Goal: Information Seeking & Learning: Learn about a topic

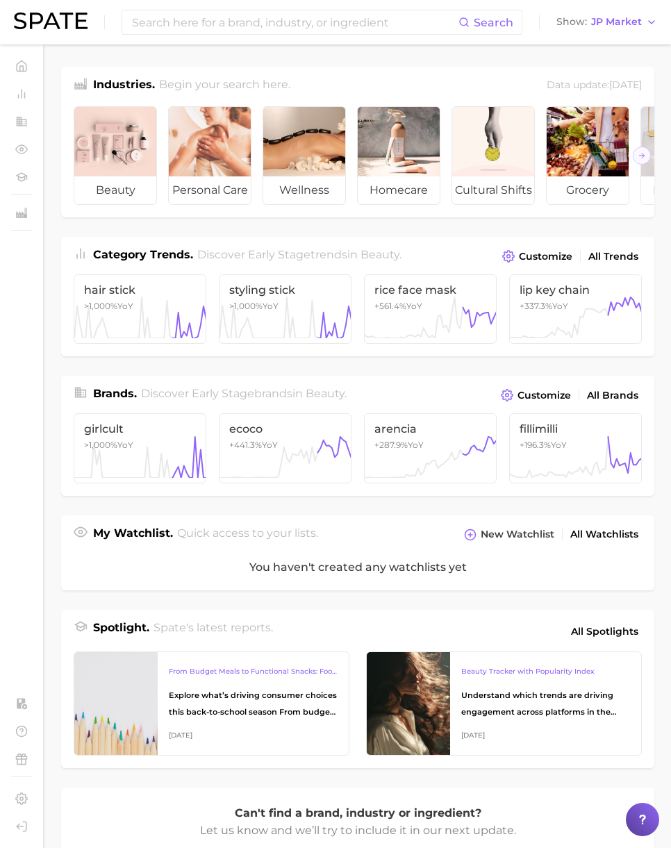
click at [430, 515] on div "My Watchlist. Quick access to your lists. New Watchlist All Watchlists" at bounding box center [357, 529] width 593 height 29
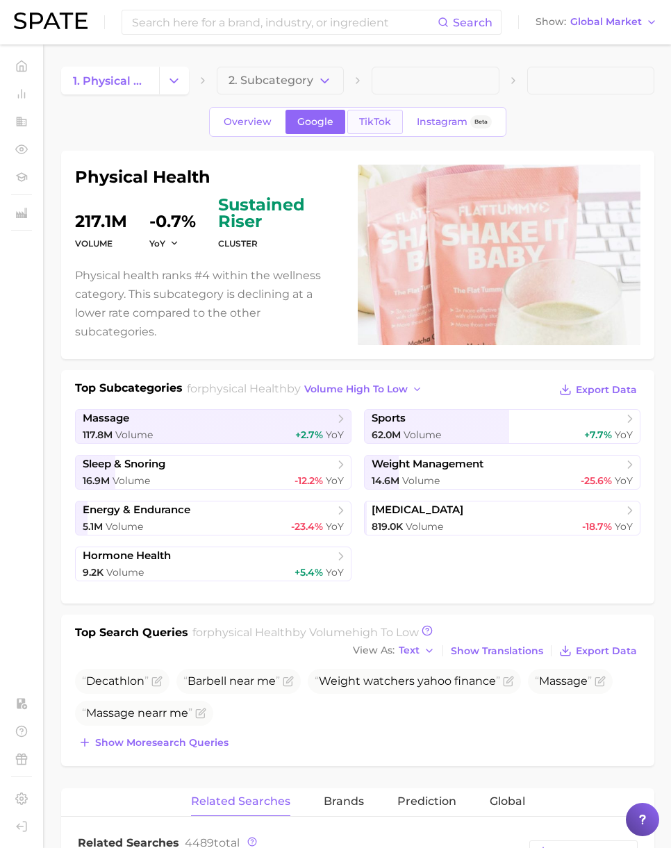
click at [373, 122] on span "TikTok" at bounding box center [375, 122] width 32 height 12
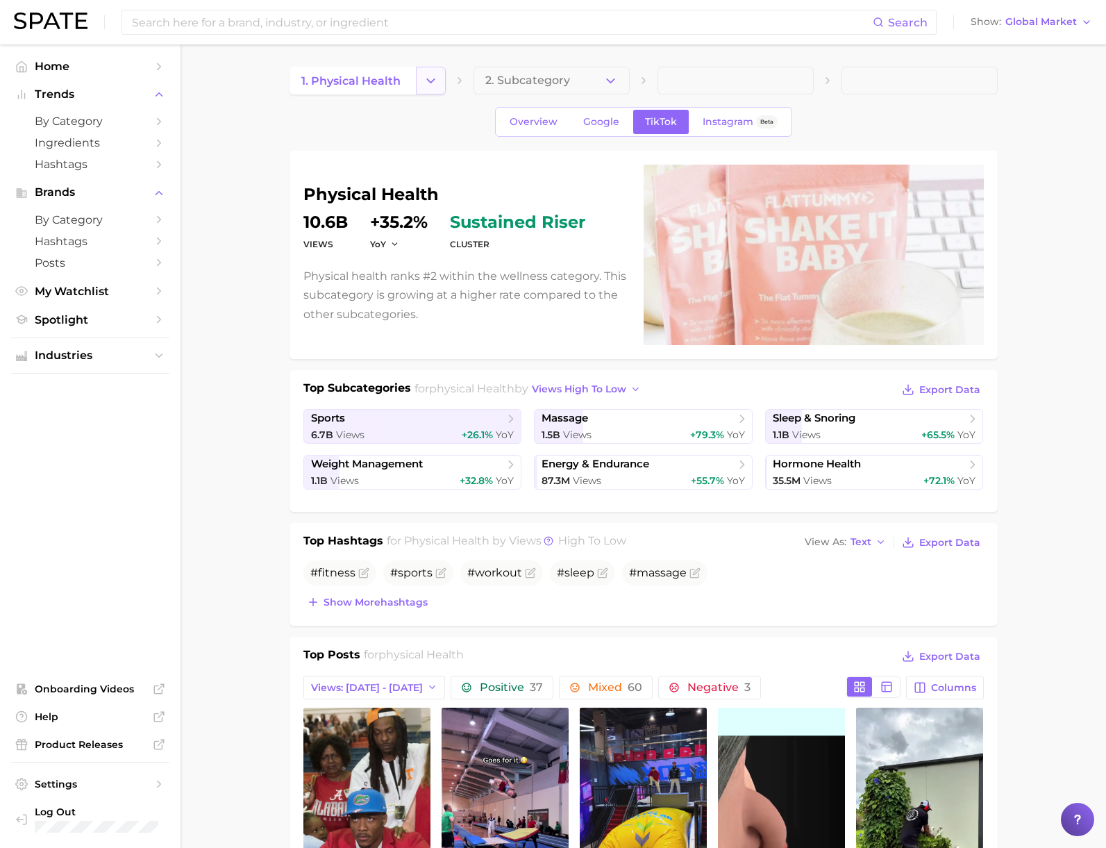
click at [437, 78] on button "Change Category" at bounding box center [431, 81] width 30 height 28
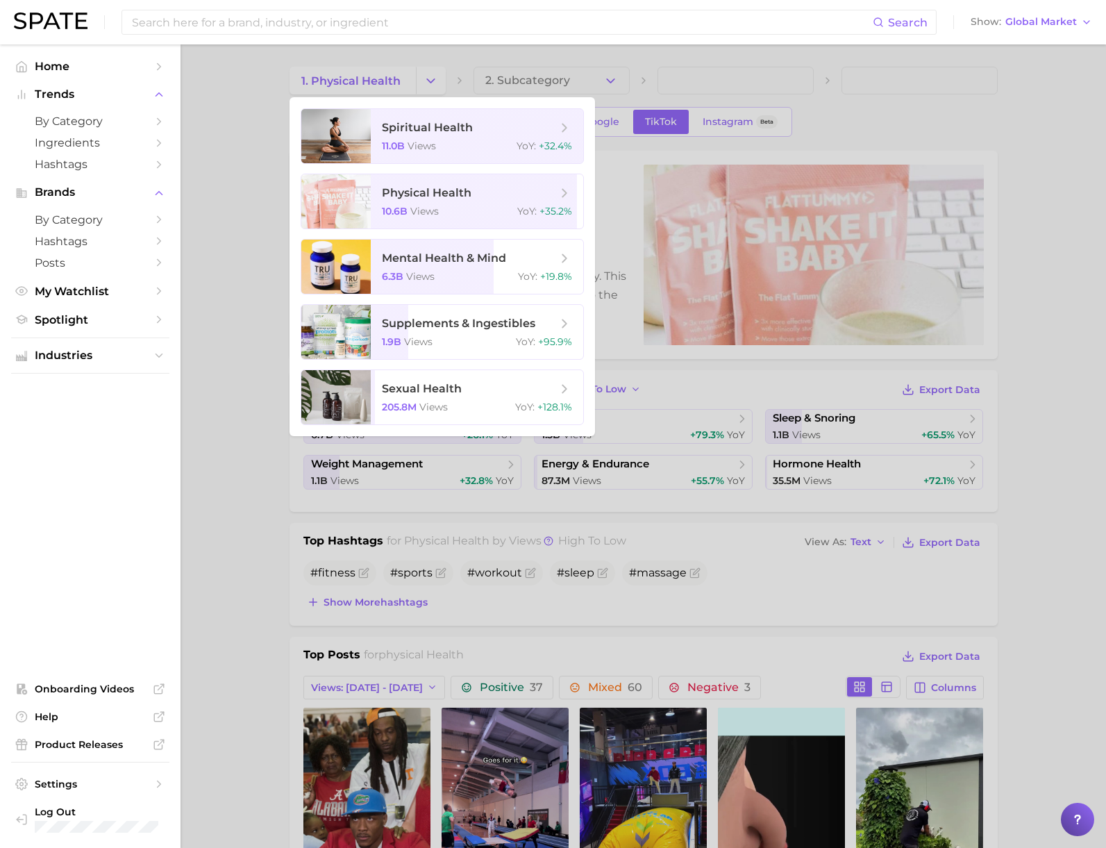
click at [228, 146] on div at bounding box center [553, 424] width 1106 height 848
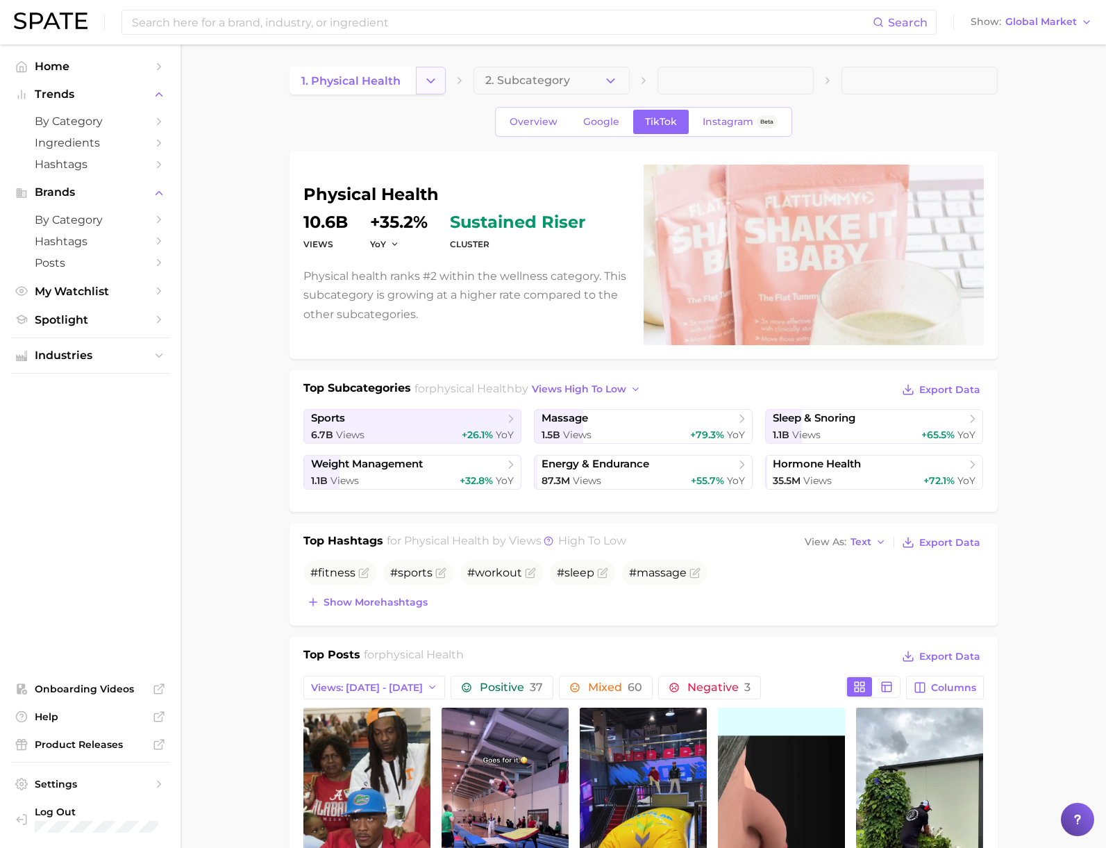
click at [419, 92] on button "Change Category" at bounding box center [431, 81] width 30 height 28
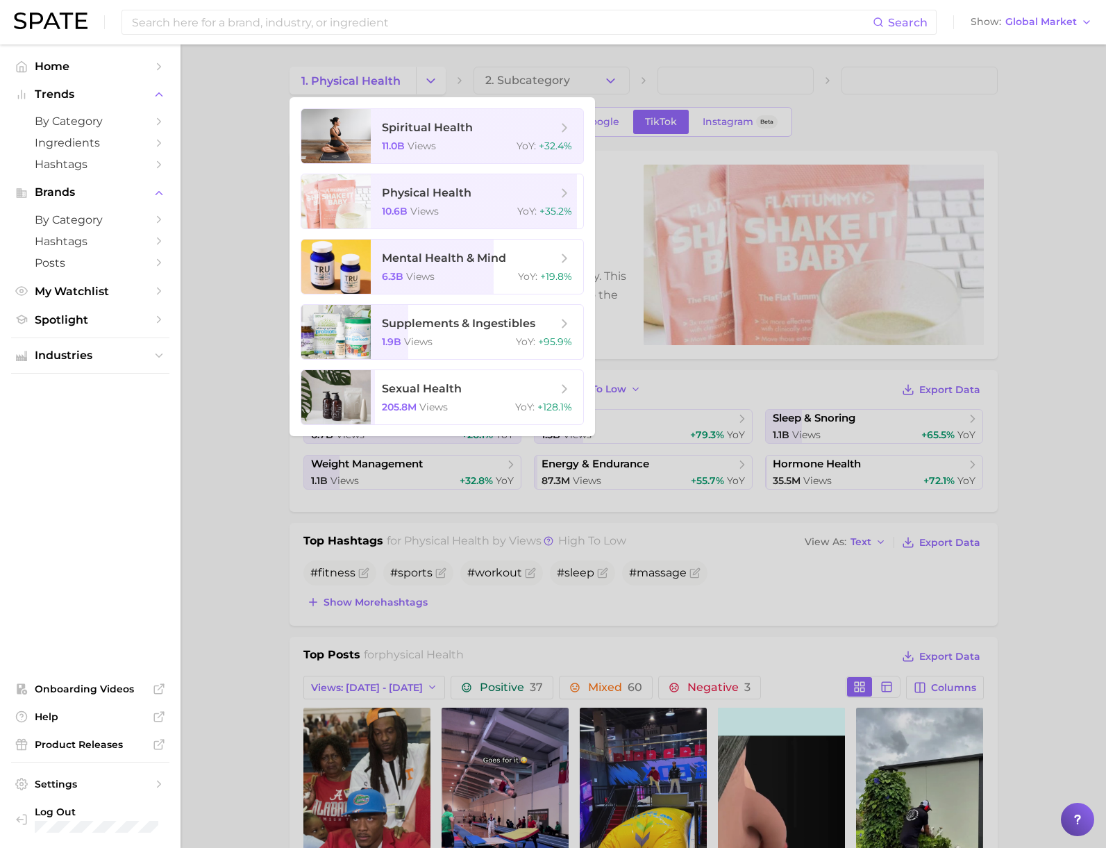
click at [662, 150] on div at bounding box center [553, 424] width 1106 height 848
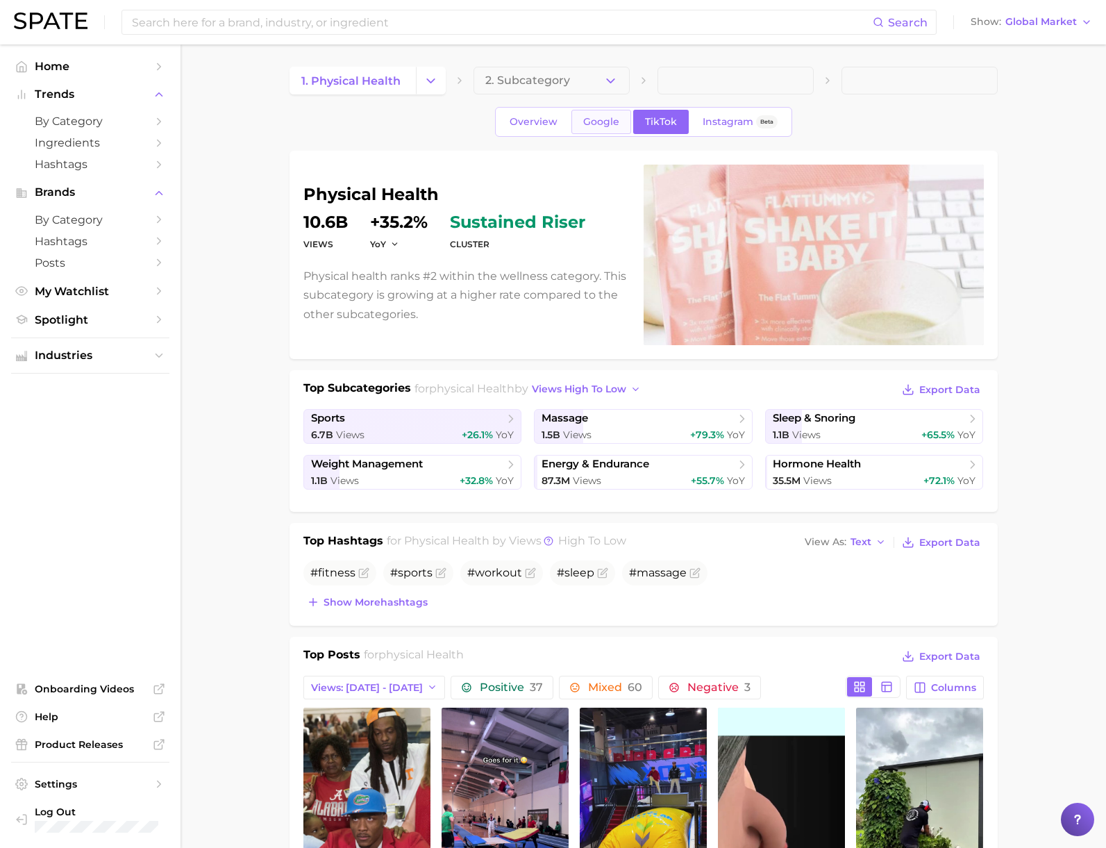
click at [597, 130] on link "Google" at bounding box center [601, 122] width 60 height 24
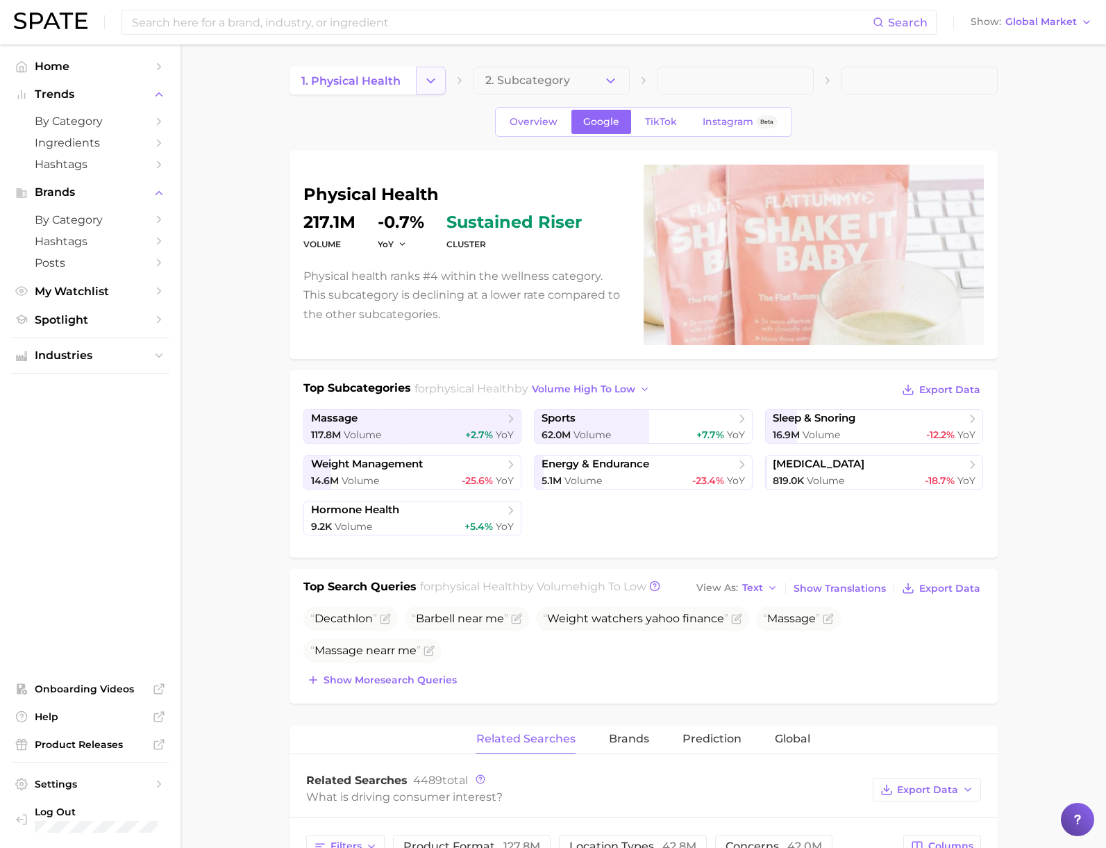
click at [430, 85] on icon "Change Category" at bounding box center [430, 81] width 15 height 15
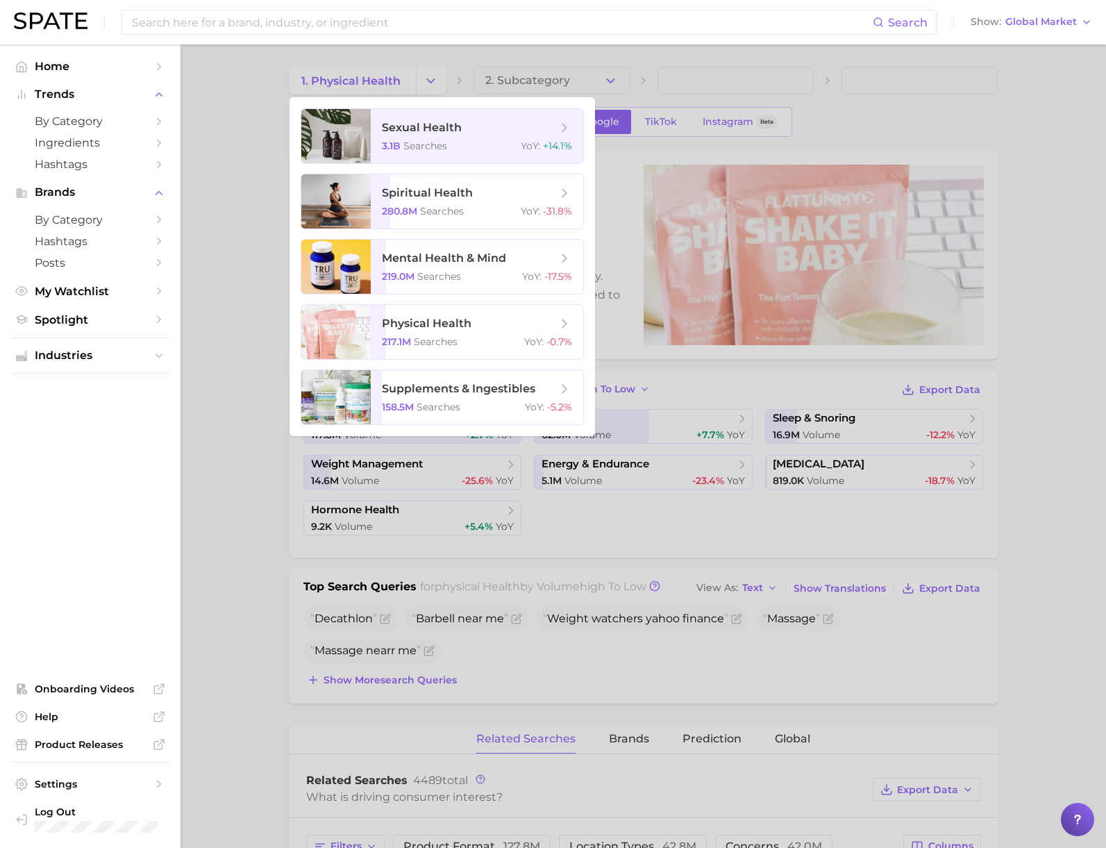
click at [240, 323] on div at bounding box center [553, 424] width 1106 height 848
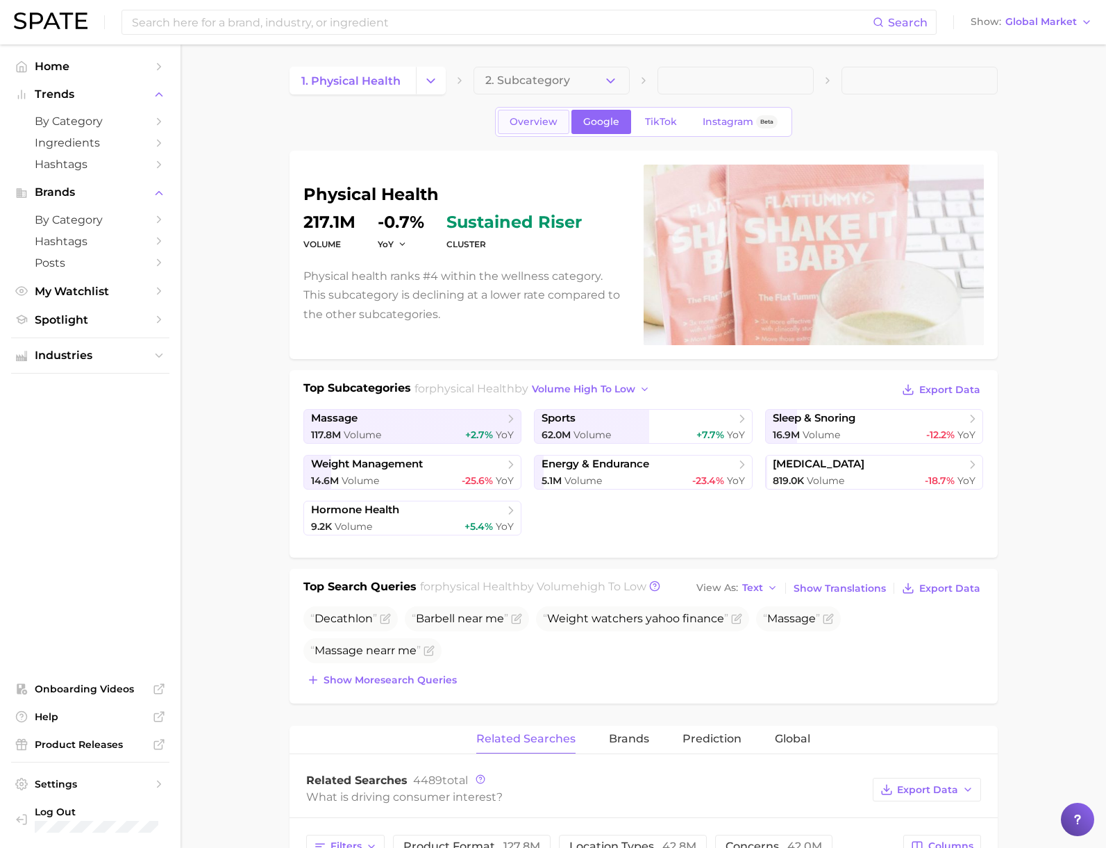
click at [524, 130] on link "Overview" at bounding box center [533, 122] width 71 height 24
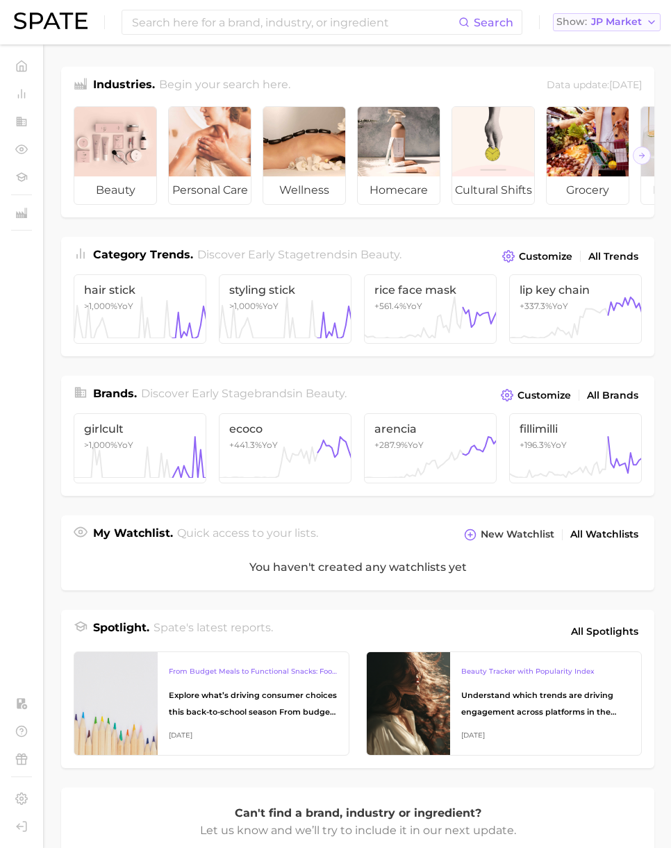
click at [611, 24] on span "JP Market" at bounding box center [616, 22] width 51 height 8
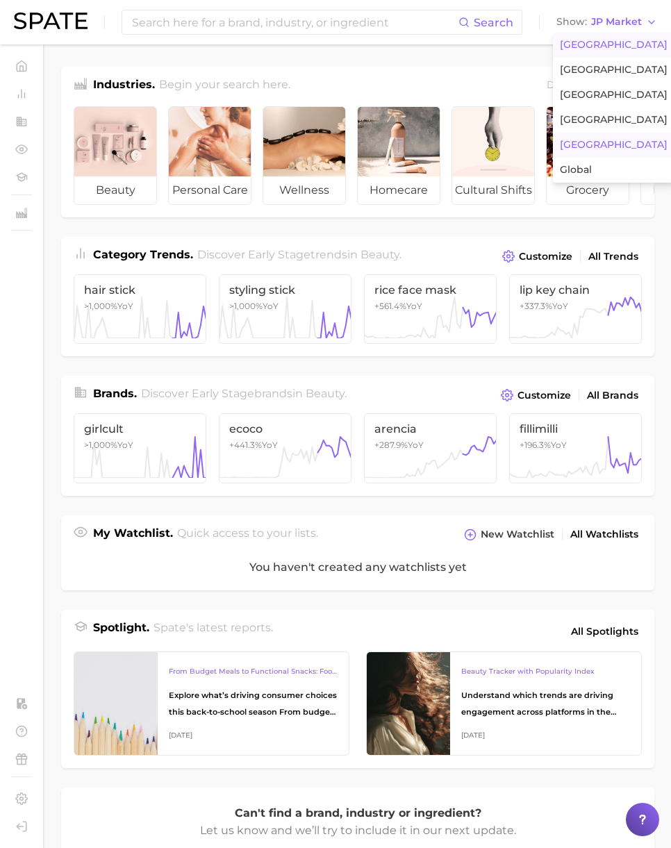
click at [597, 51] on button "United States" at bounding box center [613, 45] width 121 height 25
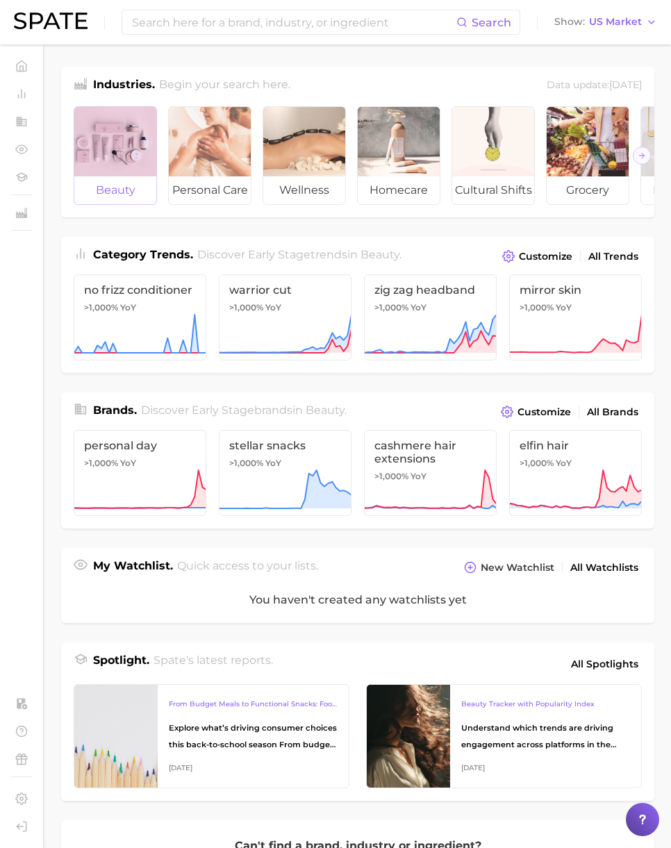
click at [121, 131] on div at bounding box center [115, 141] width 82 height 69
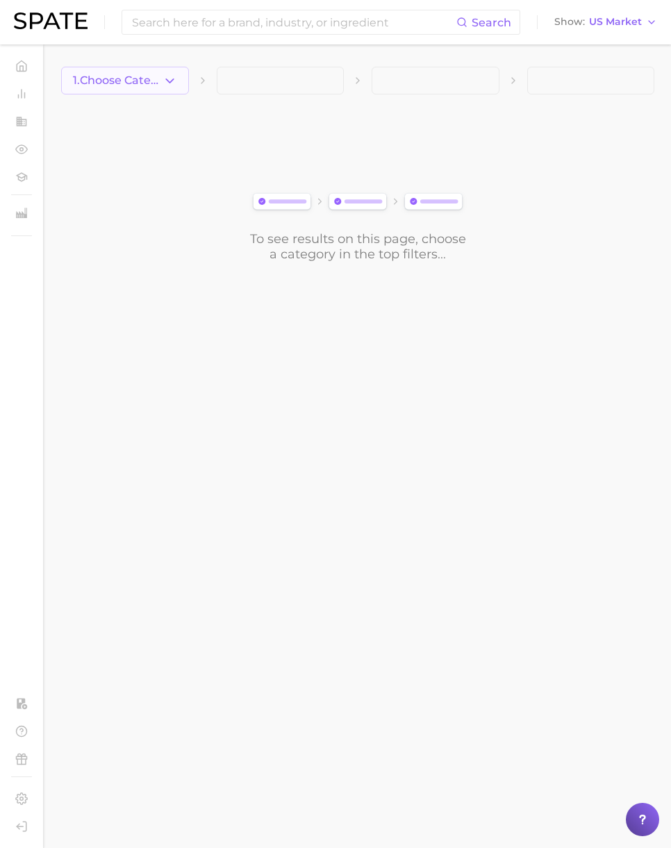
click at [171, 85] on icon "button" at bounding box center [169, 81] width 15 height 15
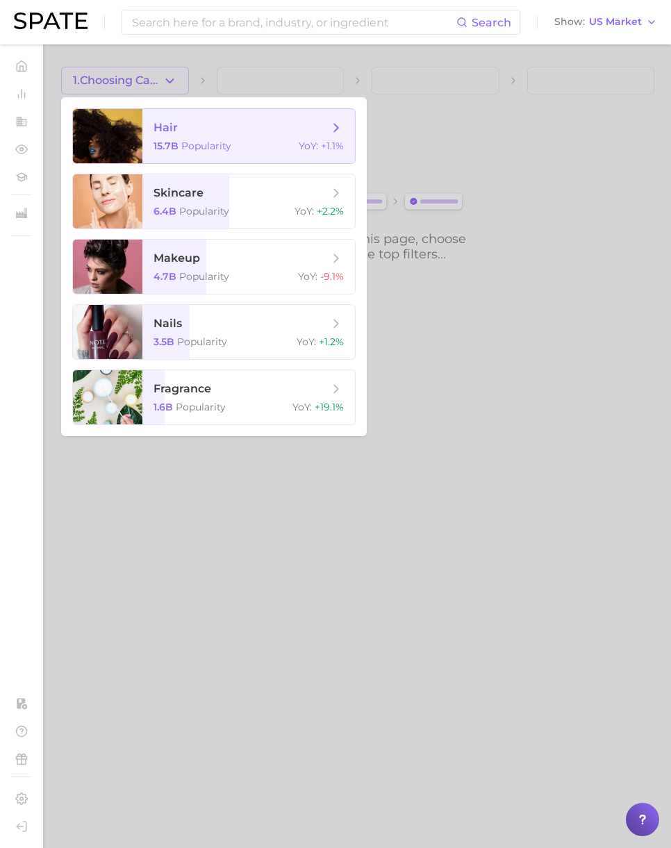
click at [194, 125] on span "hair" at bounding box center [240, 127] width 175 height 15
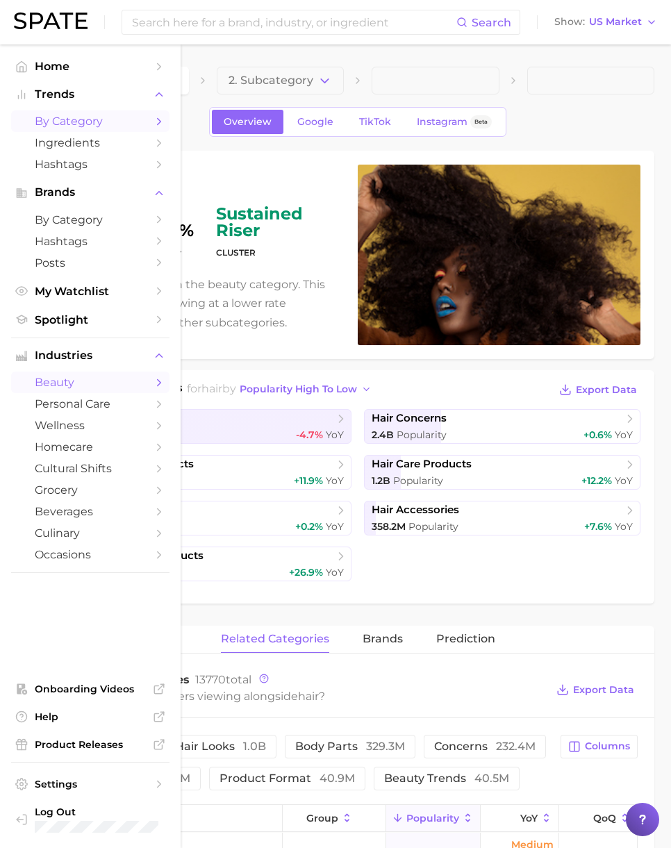
click at [47, 121] on span "by Category" at bounding box center [90, 121] width 111 height 13
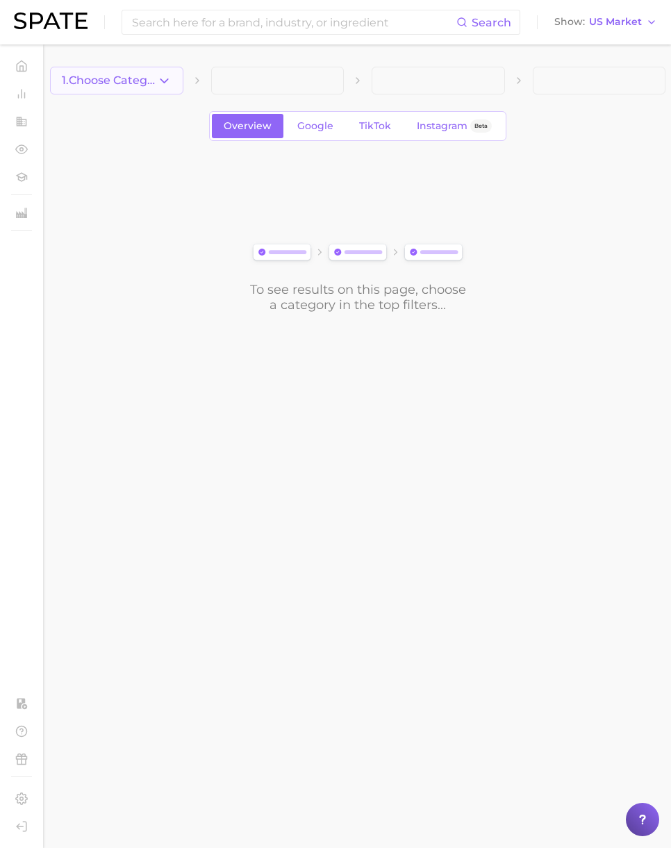
click at [173, 84] on button "1. Choose Category" at bounding box center [116, 81] width 133 height 28
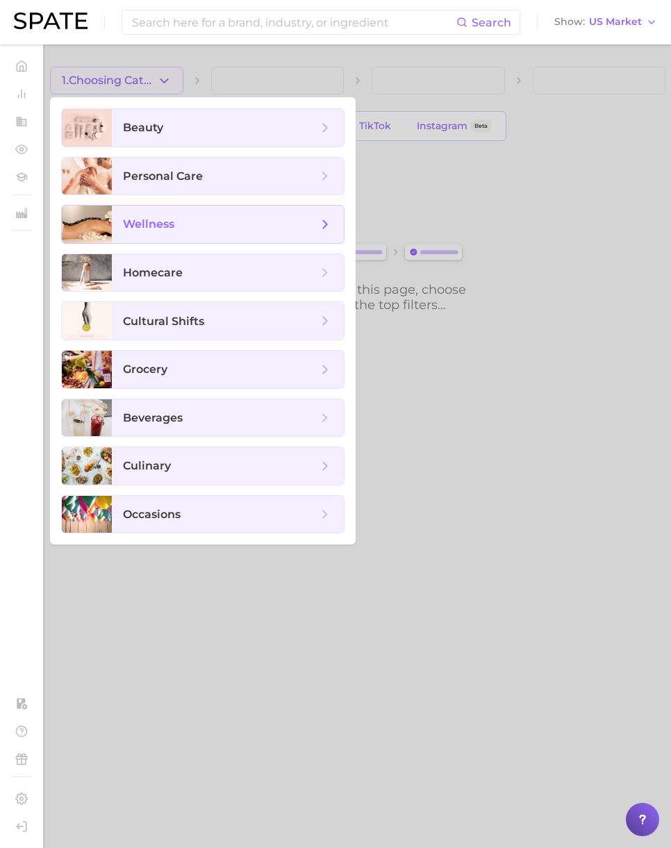
click at [183, 234] on span "wellness" at bounding box center [228, 223] width 232 height 37
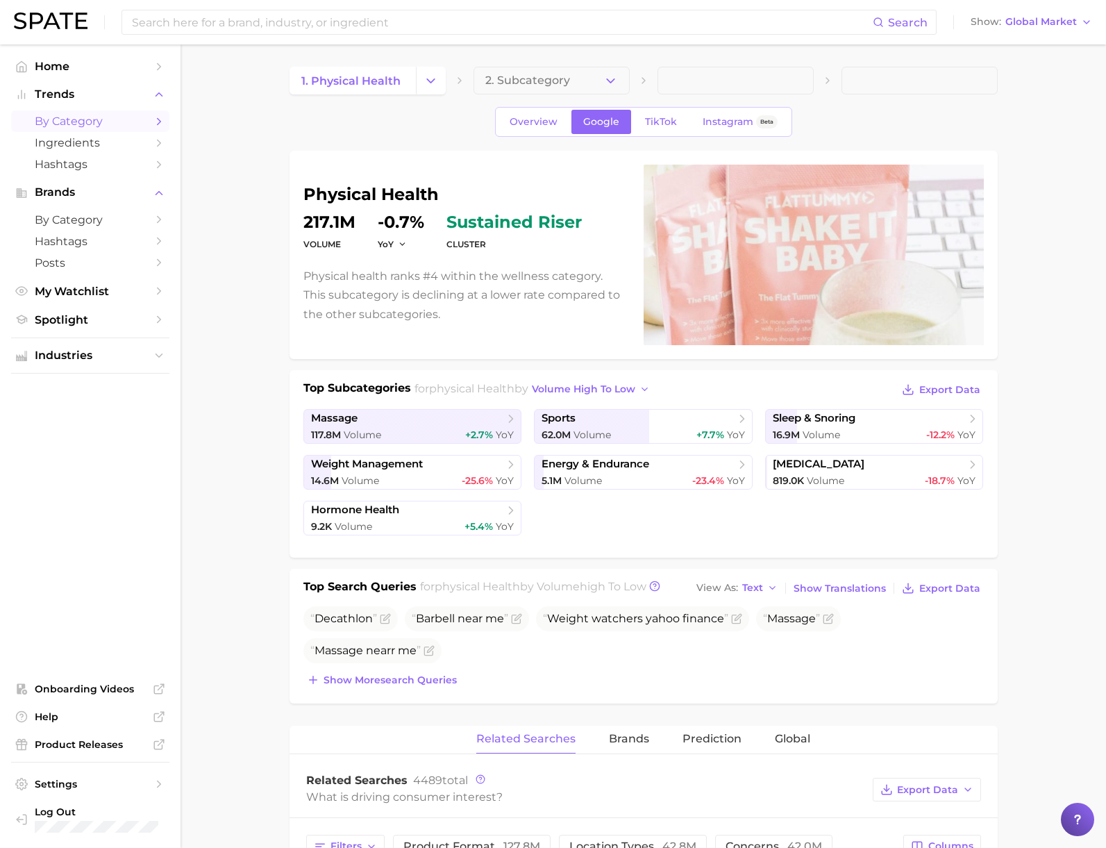
click at [83, 128] on link "by Category" at bounding box center [90, 121] width 158 height 22
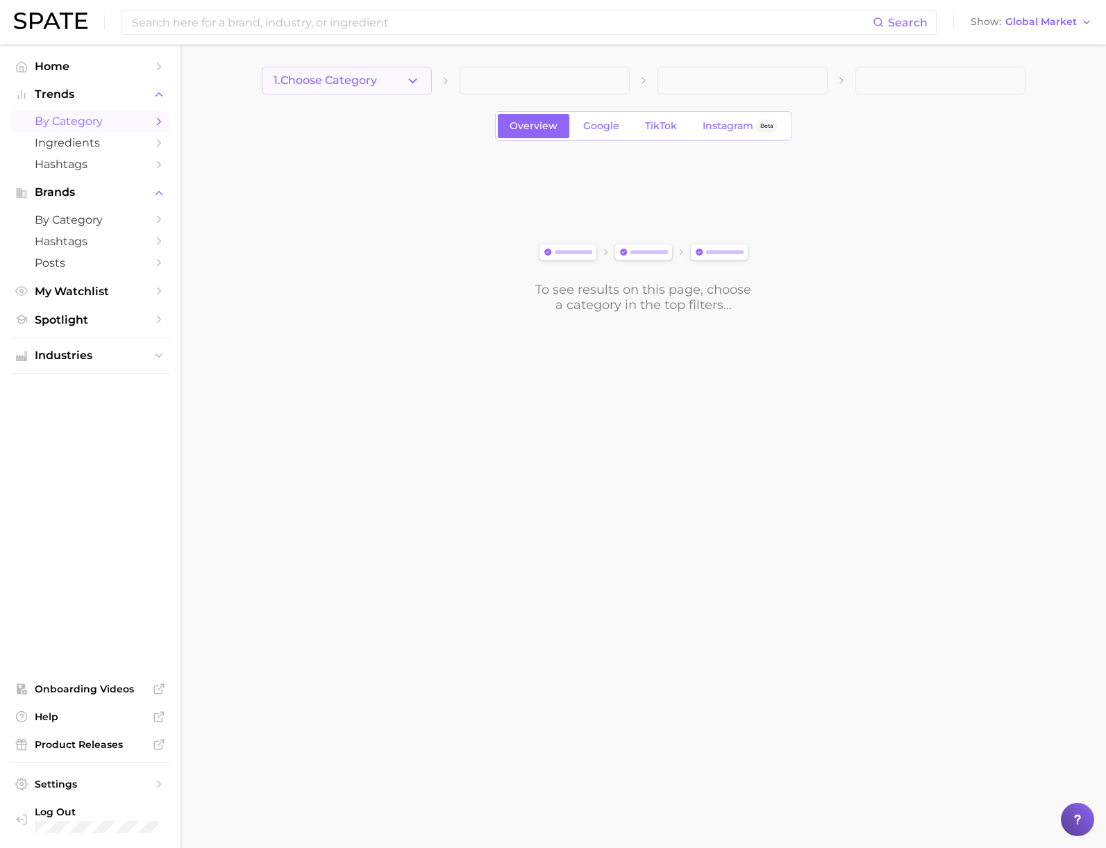
click at [395, 91] on button "1. Choose Category" at bounding box center [347, 81] width 170 height 28
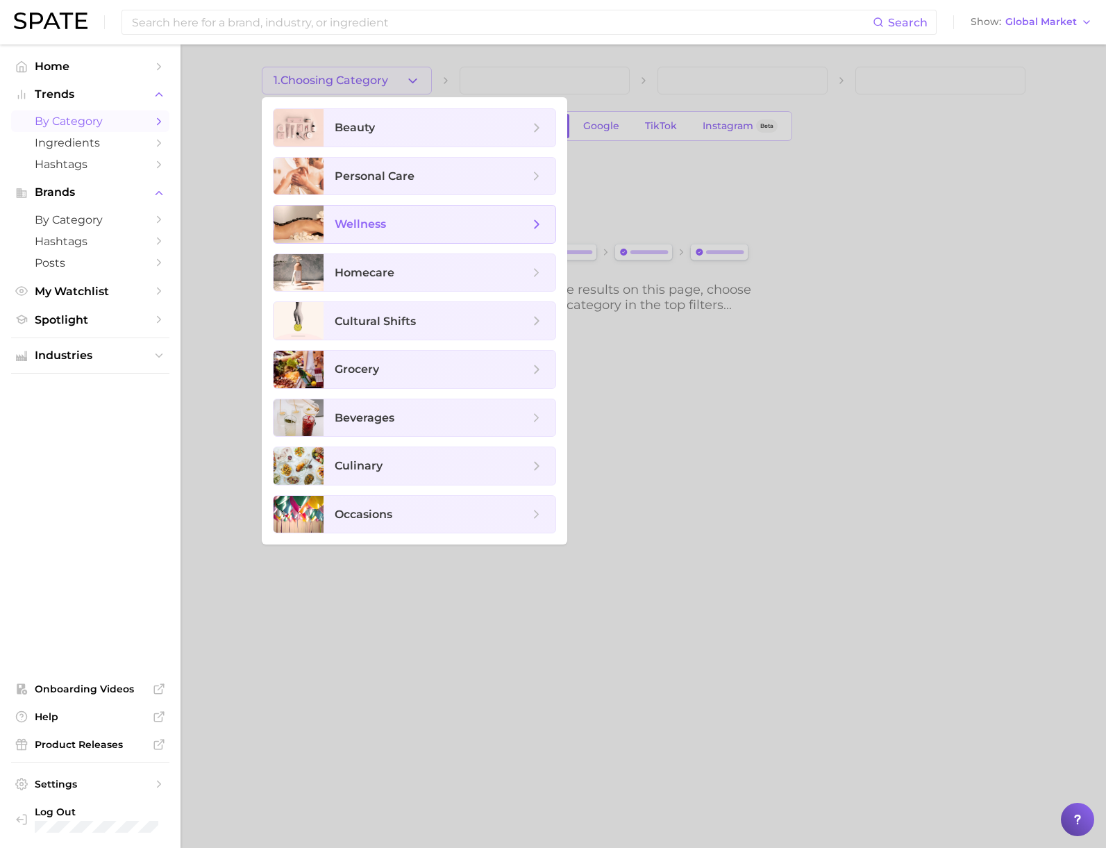
click at [385, 230] on span "wellness" at bounding box center [360, 223] width 51 height 13
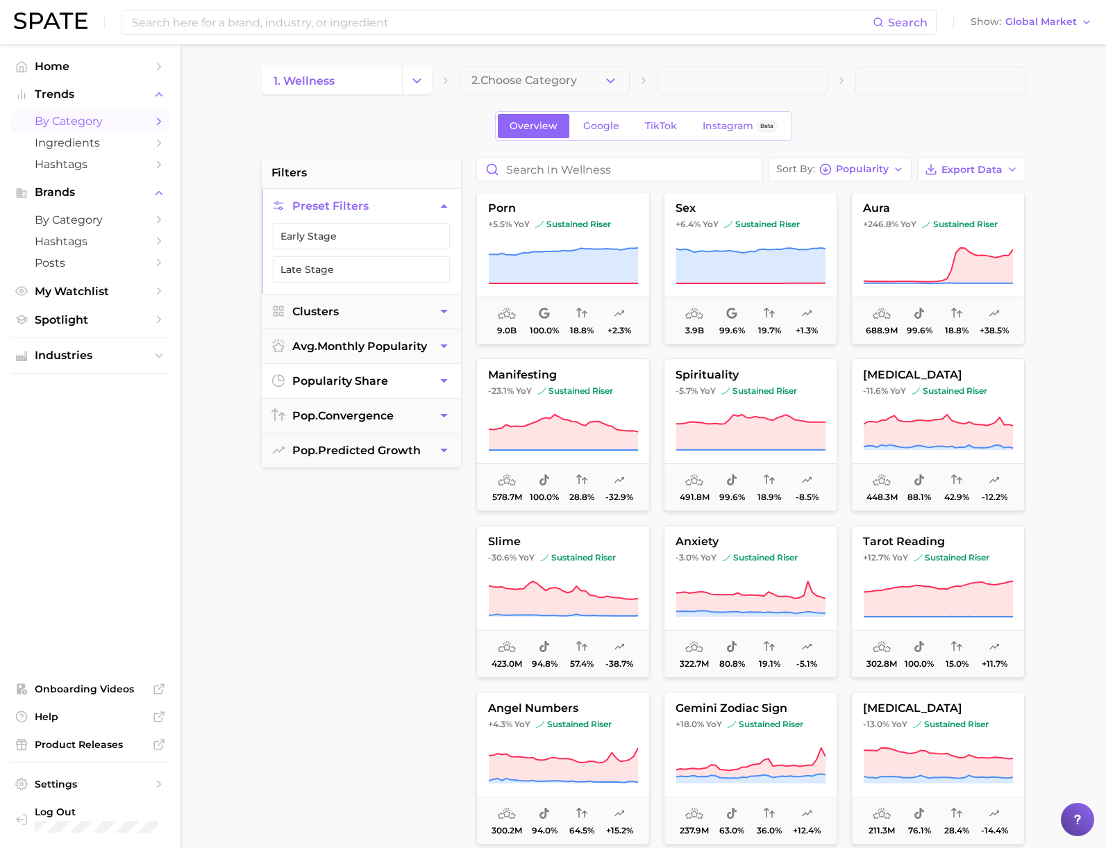
click at [419, 381] on button "popularity share" at bounding box center [361, 381] width 199 height 34
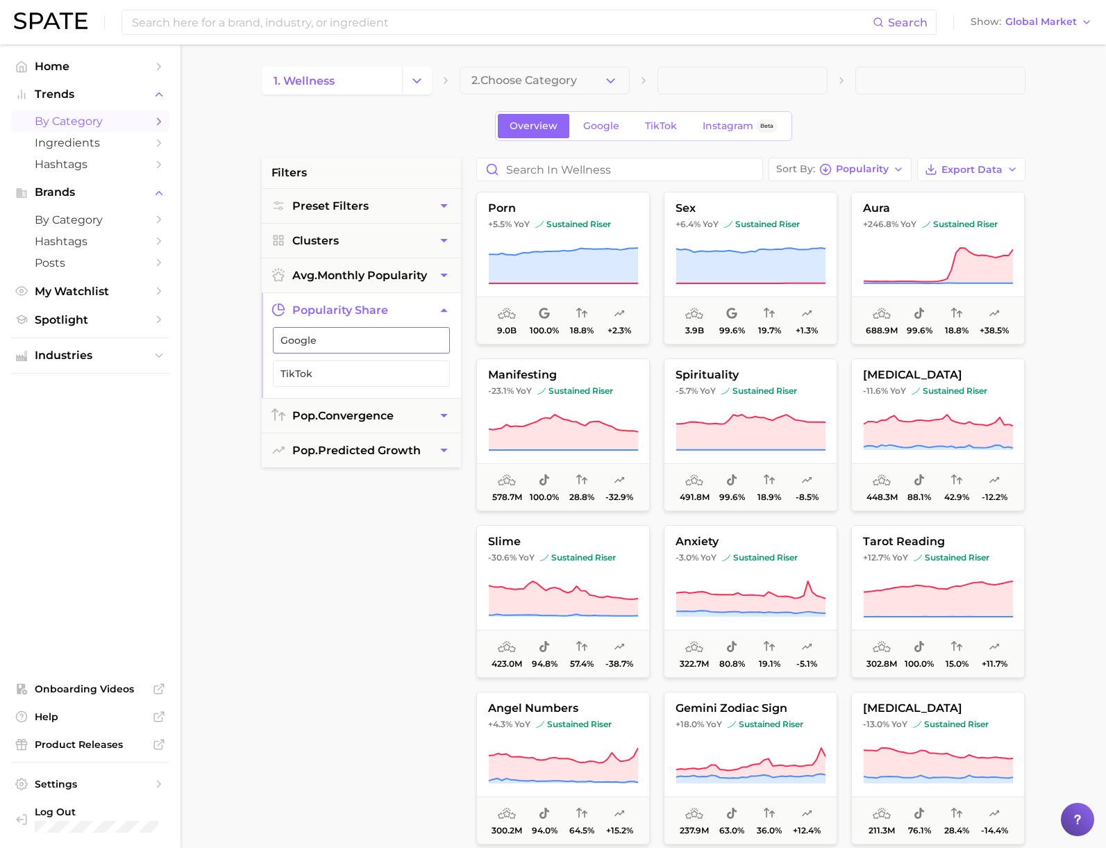
click at [380, 339] on span "Google" at bounding box center [350, 340] width 140 height 11
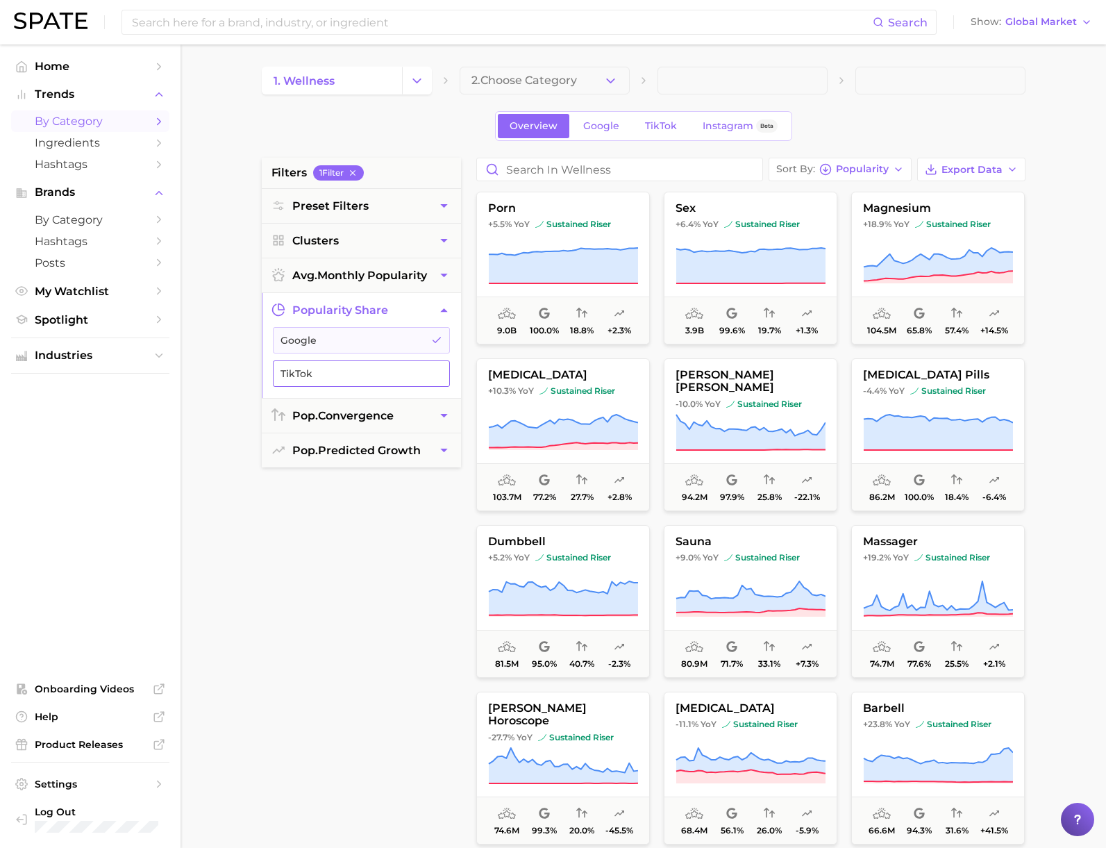
click at [332, 378] on span "TikTok" at bounding box center [350, 373] width 140 height 11
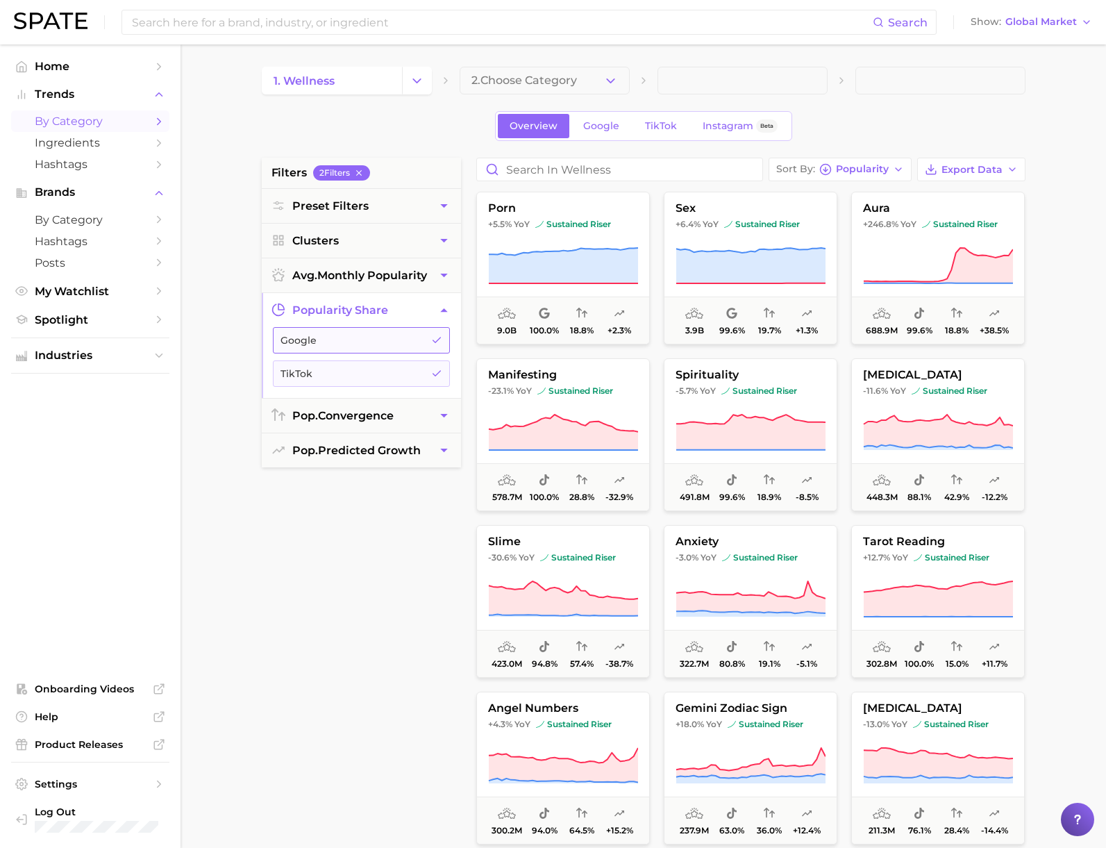
click at [345, 346] on button "Google" at bounding box center [361, 340] width 177 height 26
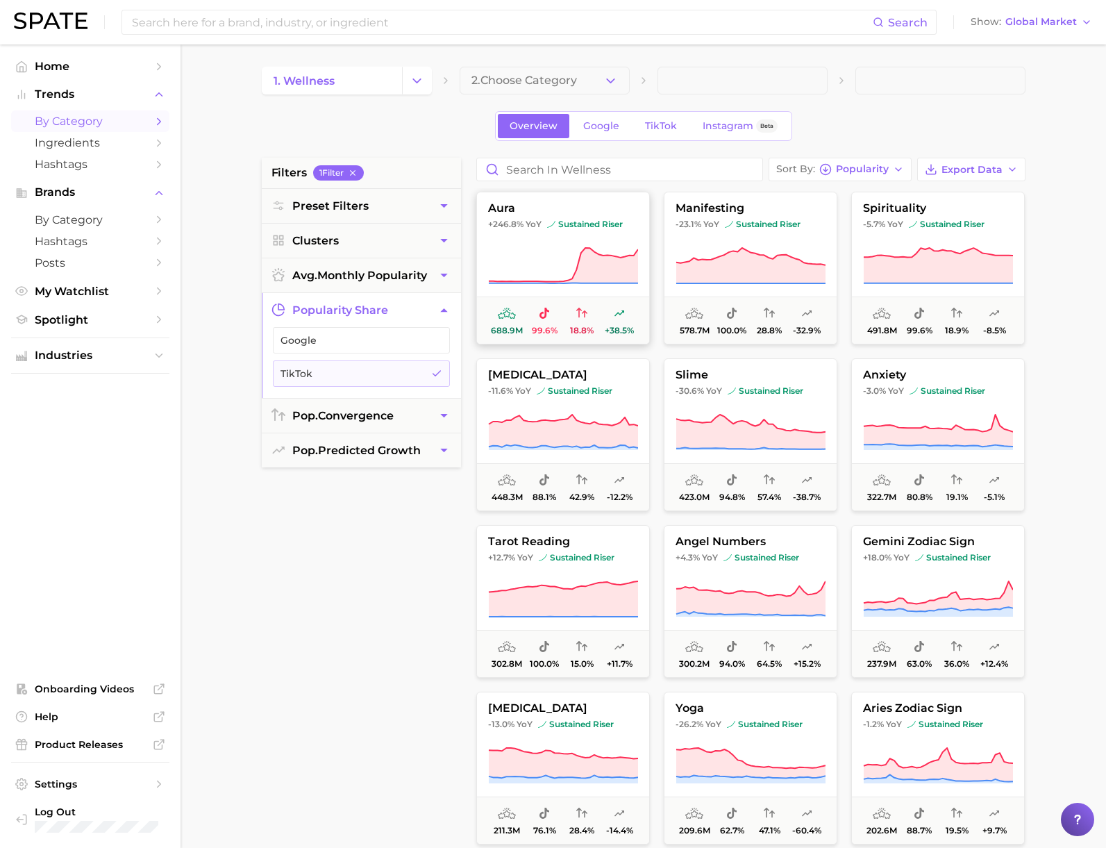
click at [564, 299] on span "688.9m 99.6% 18.8% +38.5%" at bounding box center [563, 319] width 172 height 47
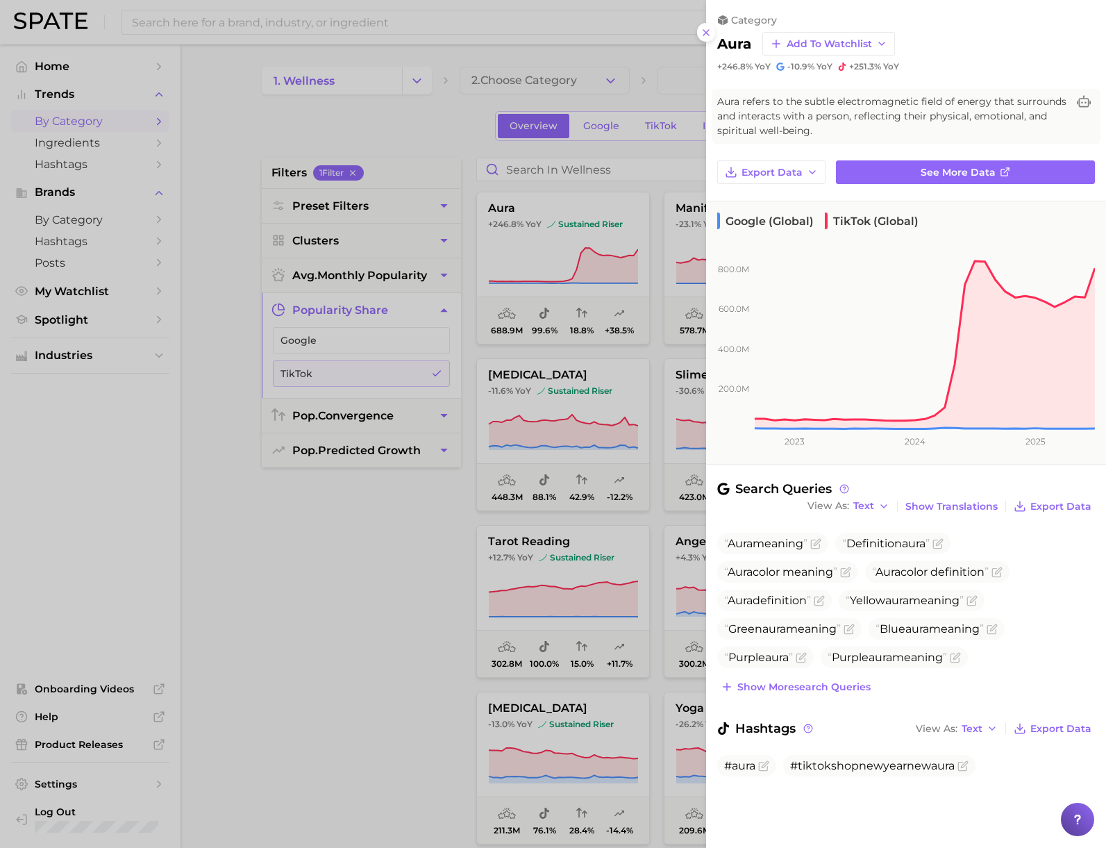
click at [385, 623] on div at bounding box center [553, 424] width 1106 height 848
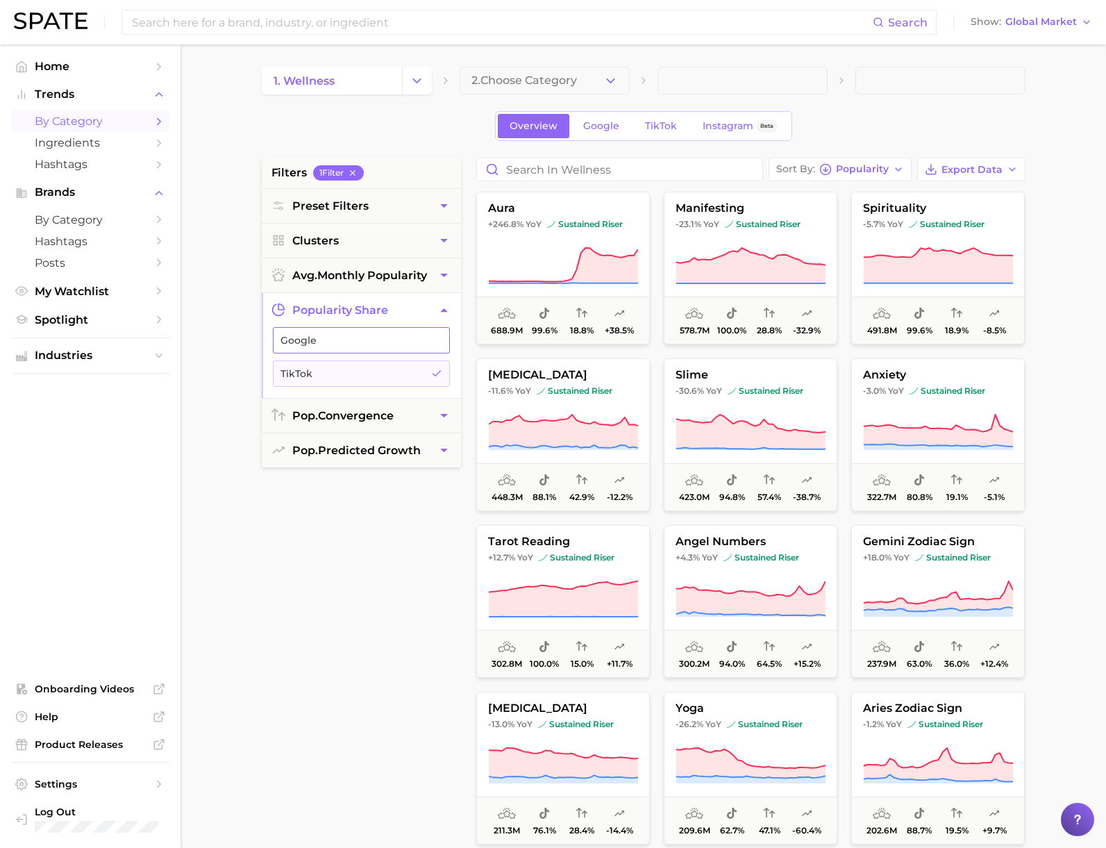
click at [330, 342] on span "Google" at bounding box center [350, 340] width 140 height 11
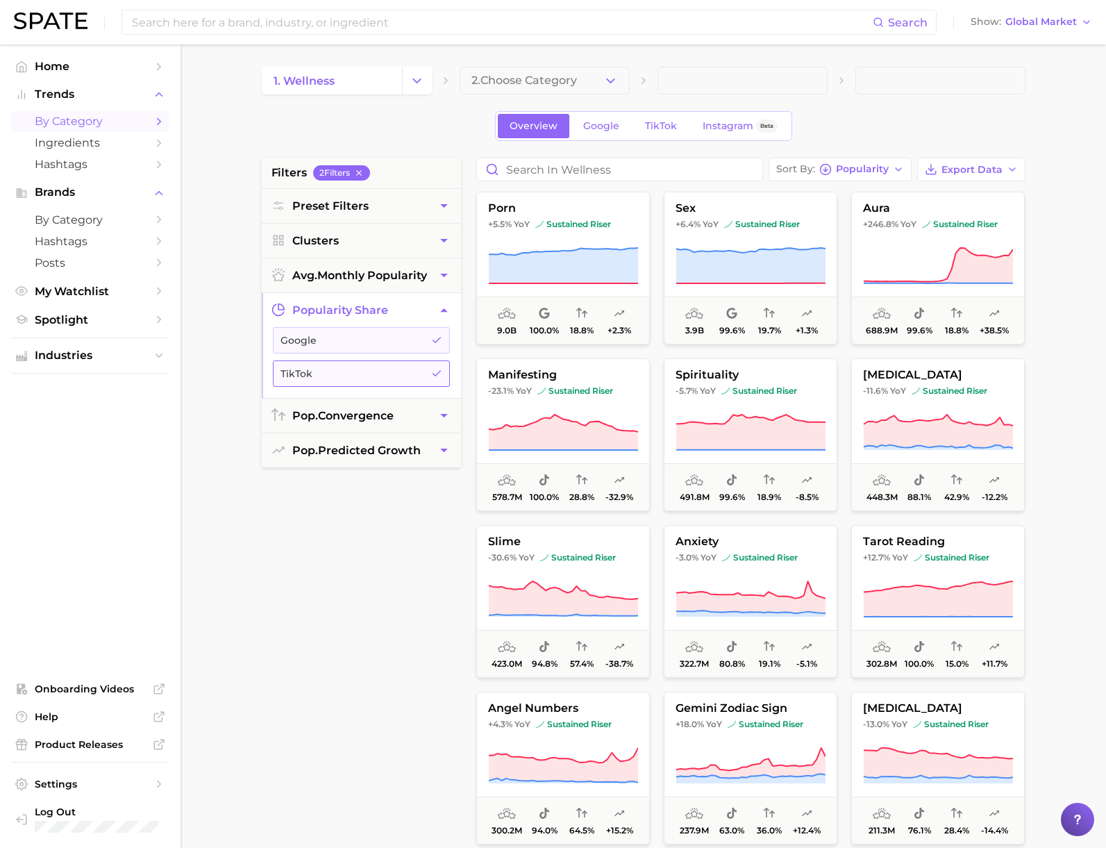
click at [361, 369] on span "TikTok" at bounding box center [350, 373] width 140 height 11
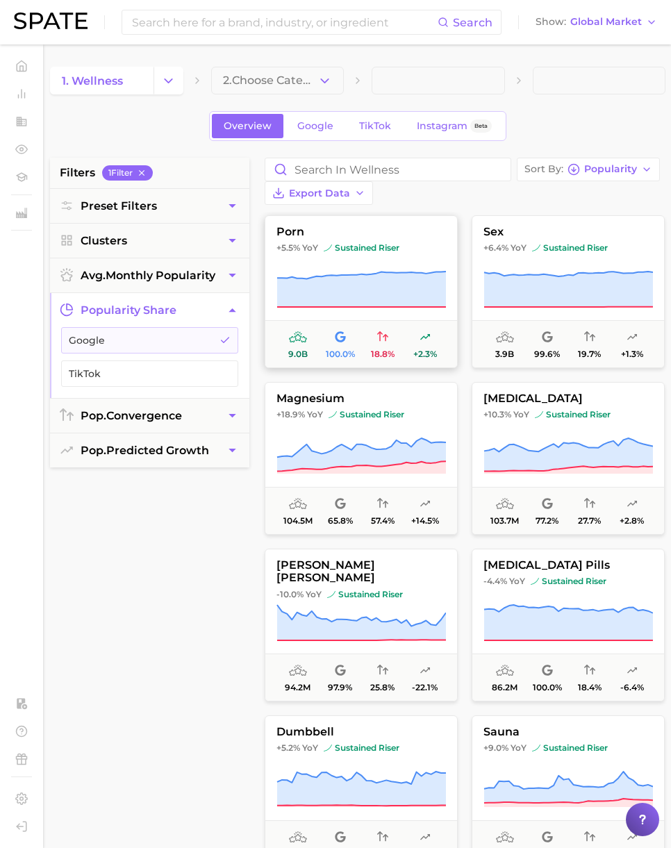
click at [344, 279] on icon at bounding box center [361, 288] width 169 height 35
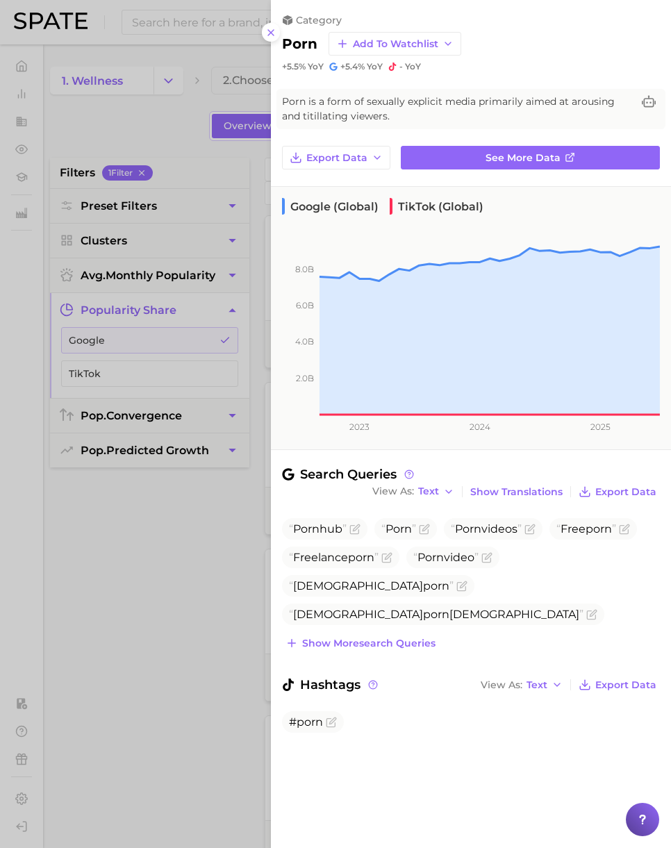
click at [228, 599] on div at bounding box center [335, 424] width 671 height 848
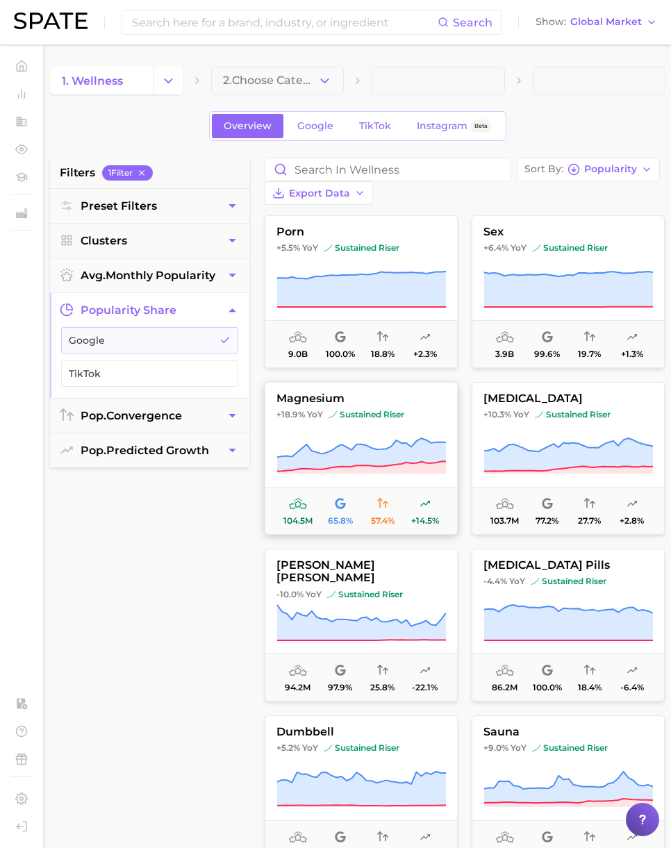
click at [378, 434] on button "magnesium +18.9% YoY sustained riser 104.5m 65.8% 57.4% +14.5%" at bounding box center [360, 458] width 193 height 153
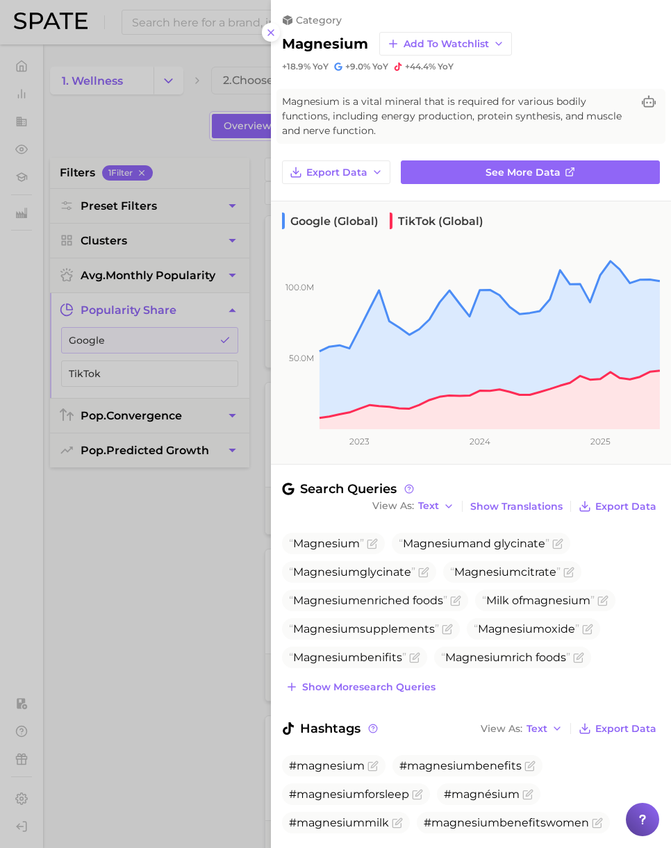
click at [154, 134] on div at bounding box center [335, 424] width 671 height 848
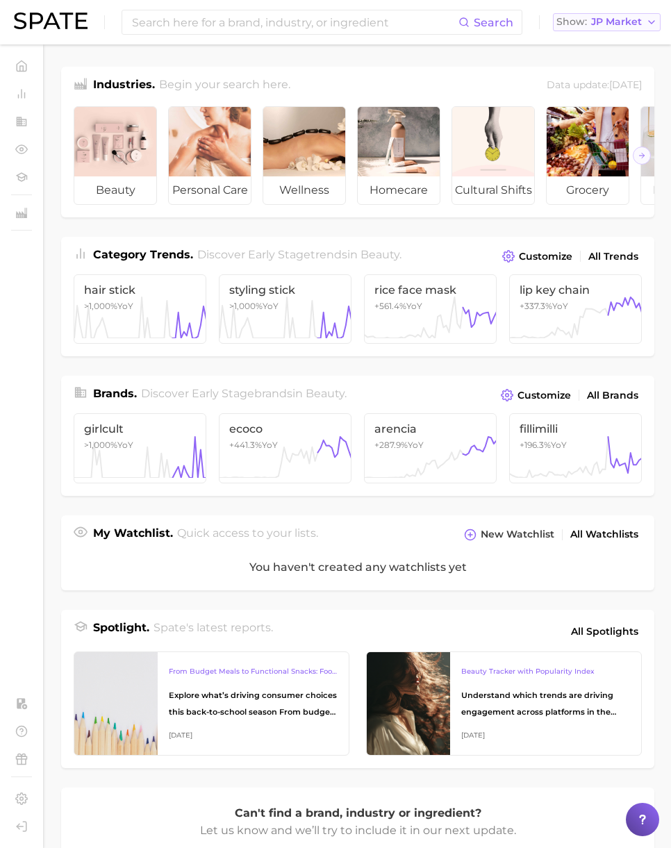
click at [624, 26] on span "JP Market" at bounding box center [616, 22] width 51 height 8
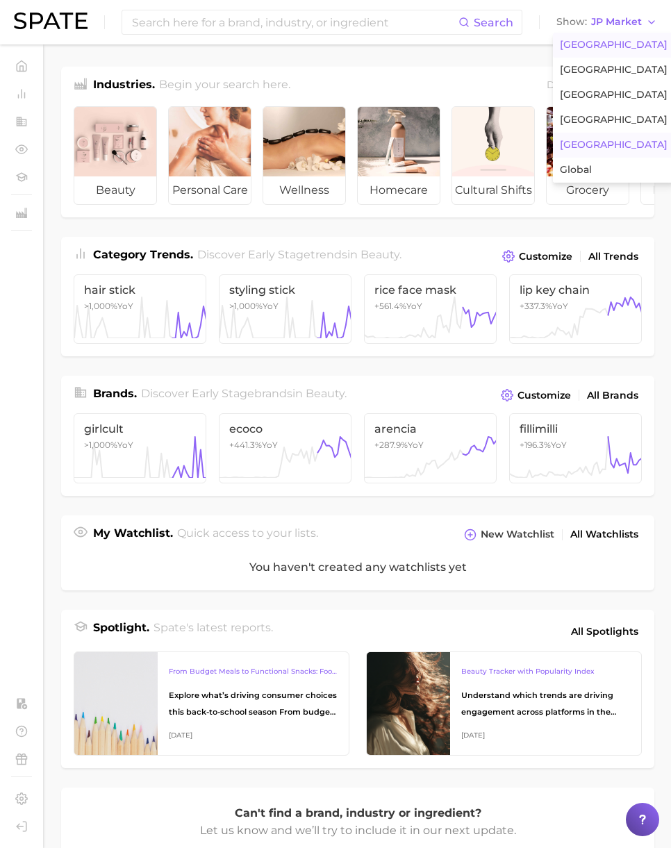
click at [605, 40] on span "United States" at bounding box center [613, 45] width 108 height 12
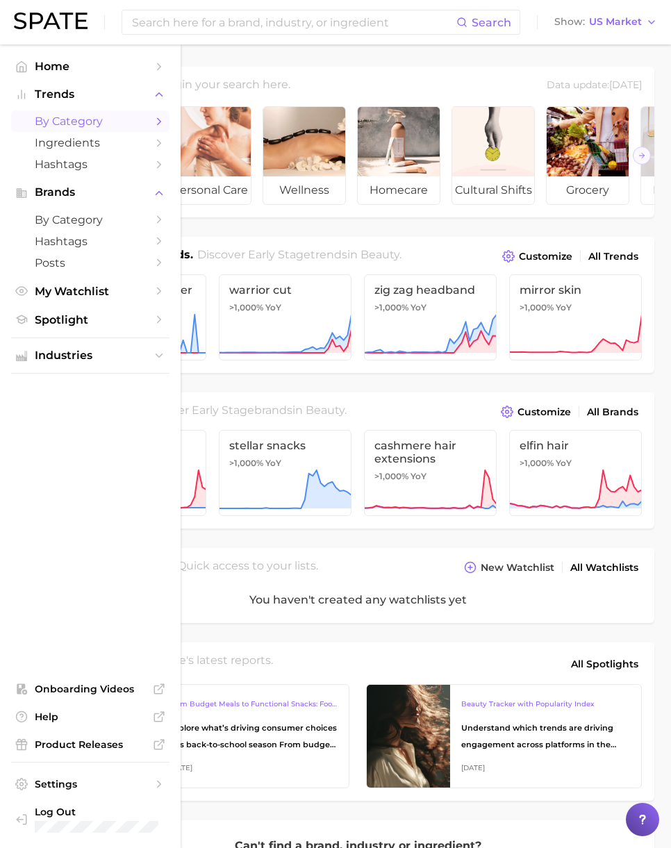
click at [67, 121] on span "by Category" at bounding box center [90, 121] width 111 height 13
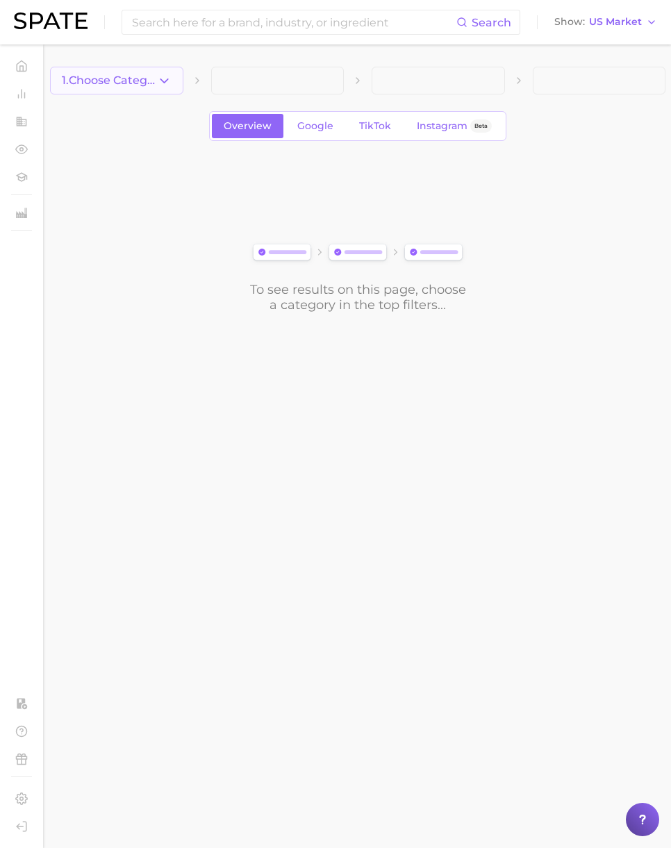
click at [171, 85] on button "1. Choose Category" at bounding box center [116, 81] width 133 height 28
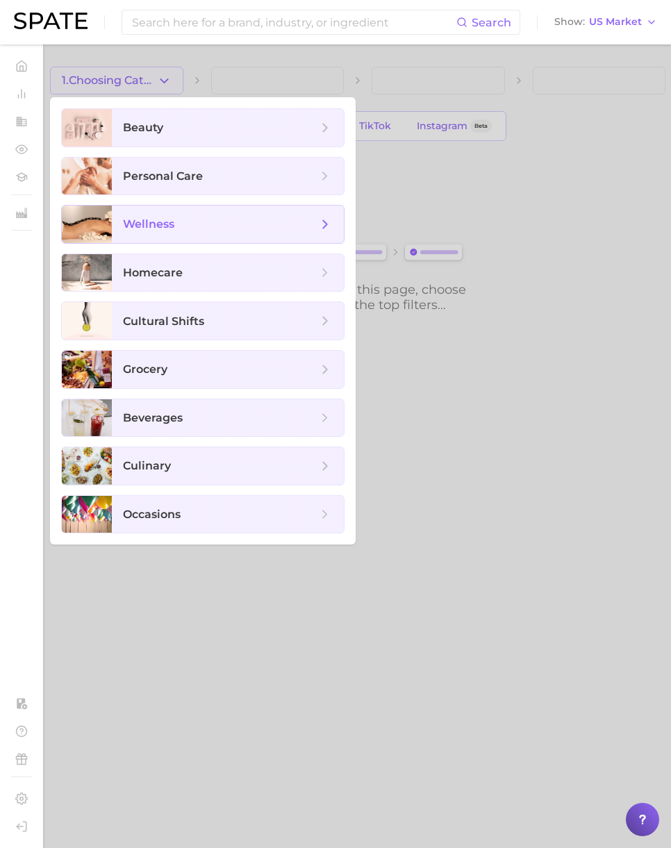
click at [189, 223] on span "wellness" at bounding box center [220, 224] width 194 height 15
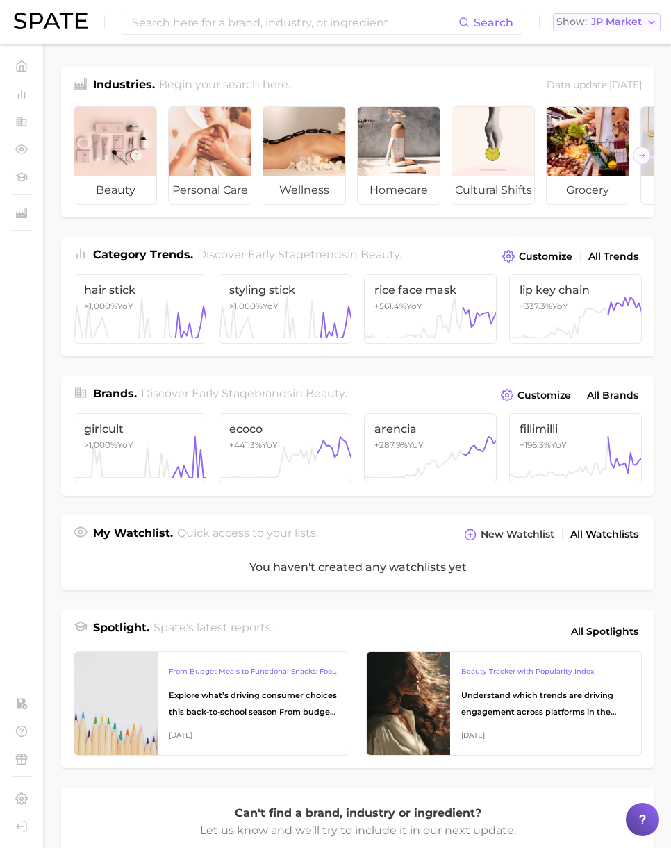
click at [604, 25] on span "JP Market" at bounding box center [616, 22] width 51 height 8
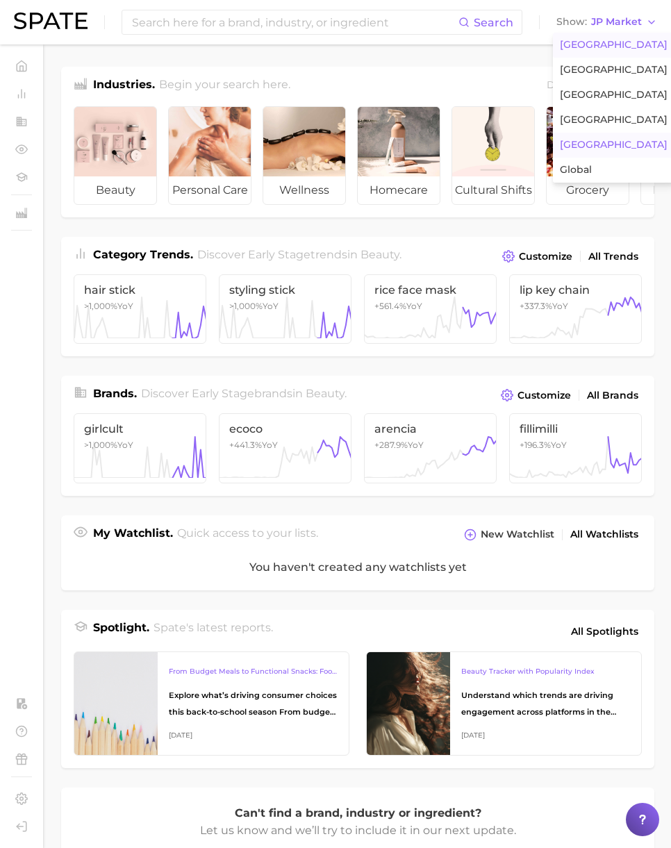
drag, startPoint x: 608, startPoint y: 42, endPoint x: 466, endPoint y: 47, distance: 141.7
click at [608, 42] on span "[GEOGRAPHIC_DATA]" at bounding box center [613, 45] width 108 height 12
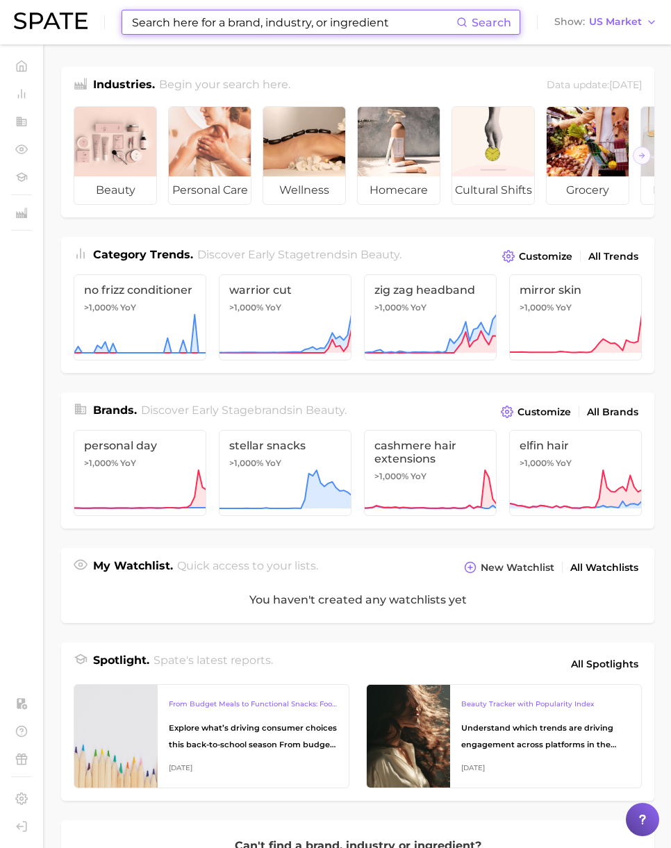
click at [374, 26] on input at bounding box center [293, 22] width 326 height 24
paste input "chelated magnesium"
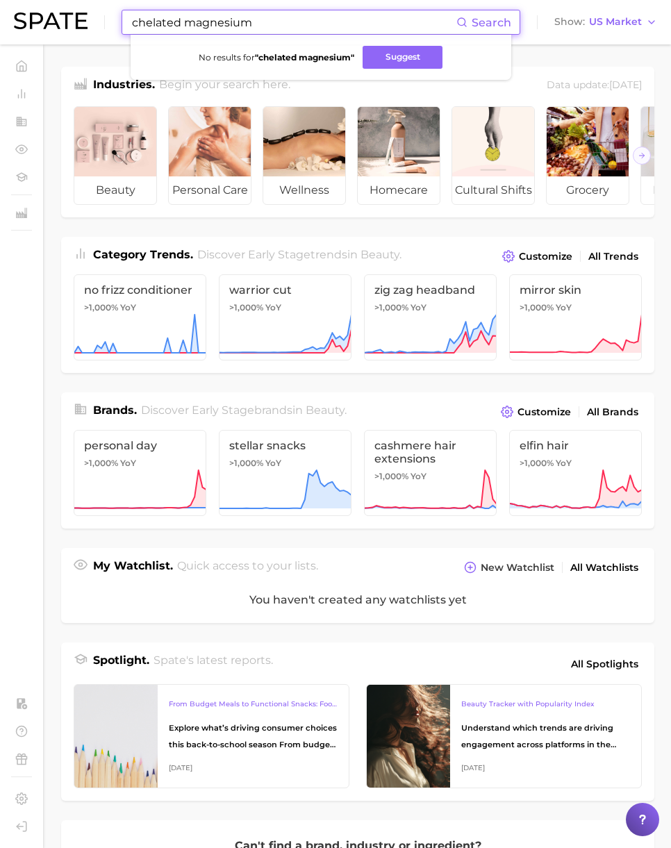
click at [70, 56] on main "Industries. Begin your search here. Data update: [DATE] beauty personal care we…" at bounding box center [357, 570] width 626 height 1052
drag, startPoint x: 242, startPoint y: 28, endPoint x: 58, endPoint y: 27, distance: 183.9
click at [58, 27] on div "chelated magnesium Search No results for " chelated magnesium " Suggest Show US…" at bounding box center [335, 22] width 643 height 44
paste input "[MEDICAL_DATA]"
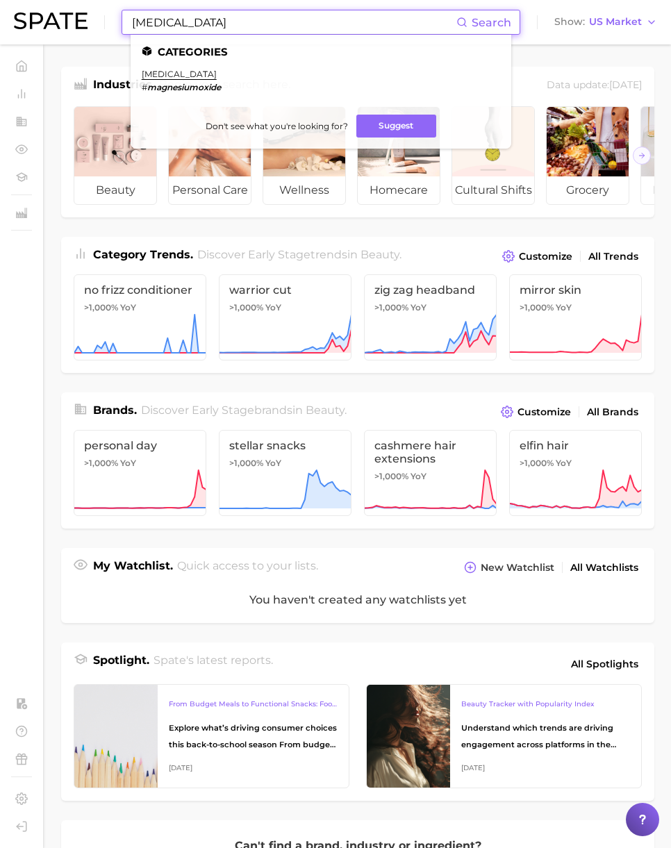
paste input "threonat"
drag, startPoint x: 236, startPoint y: 24, endPoint x: 77, endPoint y: 30, distance: 159.1
click at [33, 26] on div "[MEDICAL_DATA] Search Categories [MEDICAL_DATA] # magnesiumoxide Don't see what…" at bounding box center [335, 22] width 643 height 44
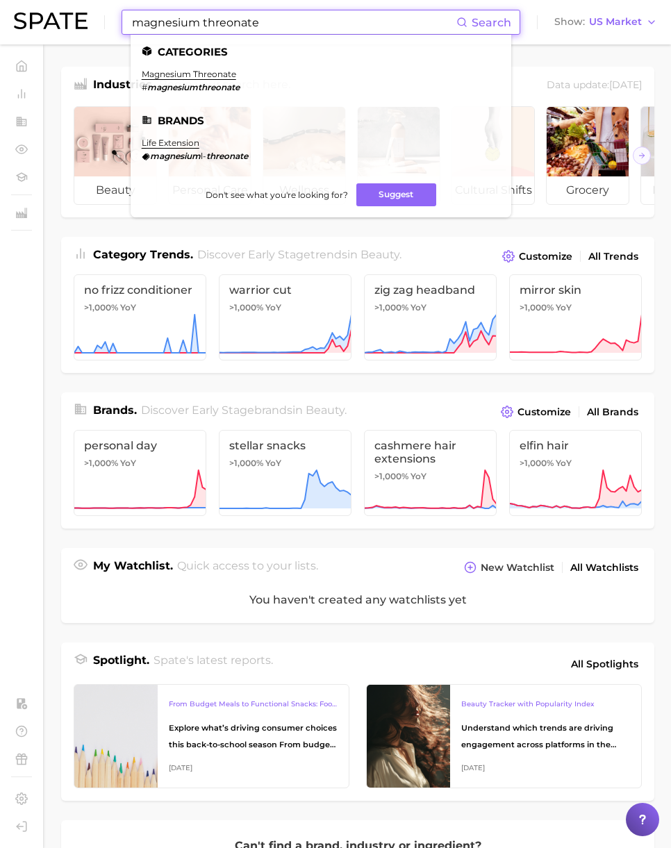
paste input "glycinate bisglyci"
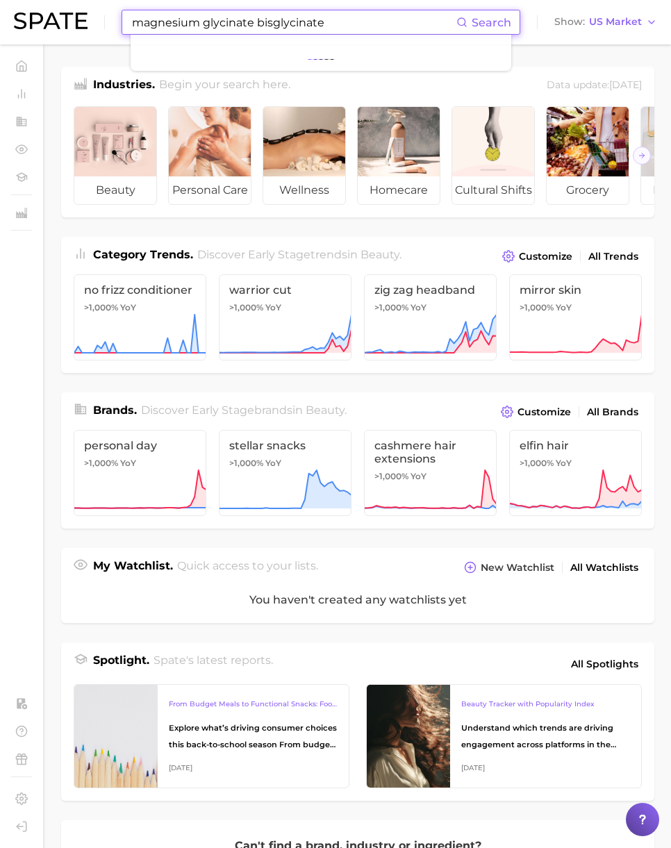
drag, startPoint x: 262, startPoint y: 24, endPoint x: 65, endPoint y: 26, distance: 197.8
click at [65, 26] on div "magnesium glycinate bisglycinate Search Show US Market" at bounding box center [335, 22] width 643 height 44
drag, startPoint x: 262, startPoint y: 12, endPoint x: 51, endPoint y: 6, distance: 211.8
click at [51, 6] on div "magnesium glycinate bisglycinate Search No results for " magnesium glycinate bi…" at bounding box center [335, 22] width 643 height 44
paste input "l-threo"
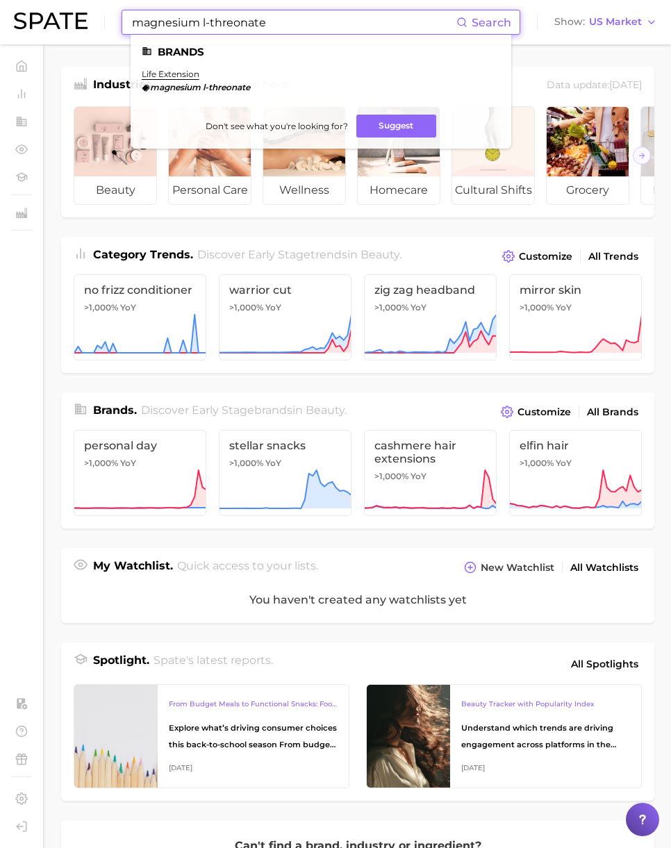
paste input "chloride magnesium"
drag, startPoint x: 263, startPoint y: 21, endPoint x: 128, endPoint y: 22, distance: 134.7
click at [128, 22] on div "chloride magnesium Search Brands life extension magnesium l-threonate Don't see…" at bounding box center [320, 22] width 398 height 25
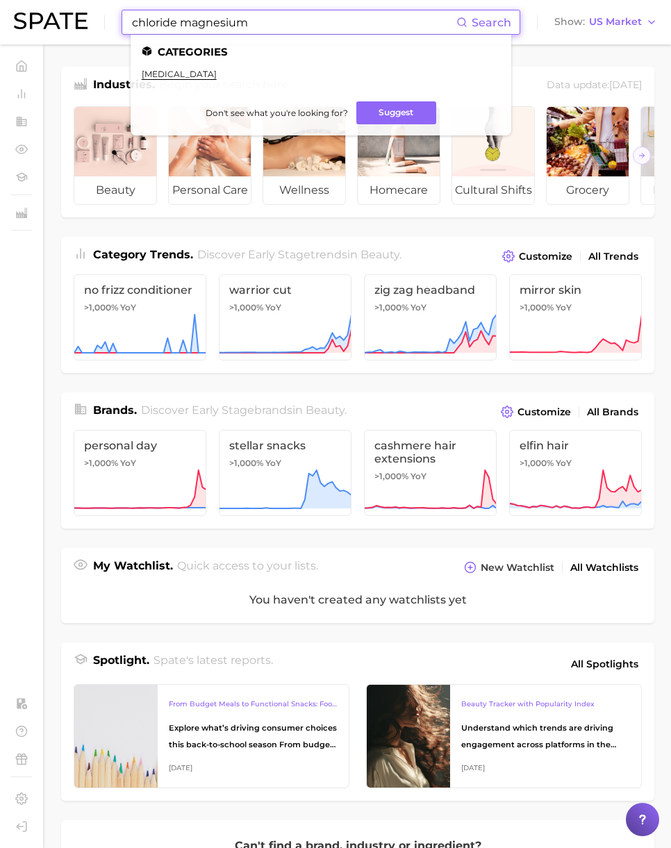
drag, startPoint x: 233, startPoint y: 22, endPoint x: -20, endPoint y: 3, distance: 253.3
click at [0, 3] on html "chloride magnesium Search Categories magnesium chloride Don't see what you're l…" at bounding box center [335, 424] width 671 height 848
paste input "magnesium l'threonate"
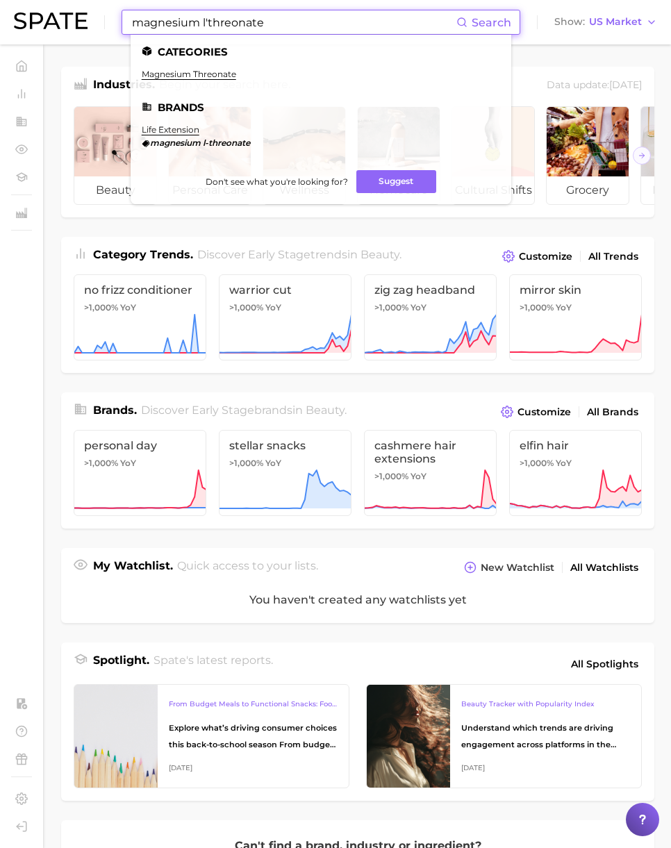
type input "magnesium l'threonate"
click at [201, 75] on link "magnesium threonate" at bounding box center [189, 74] width 94 height 10
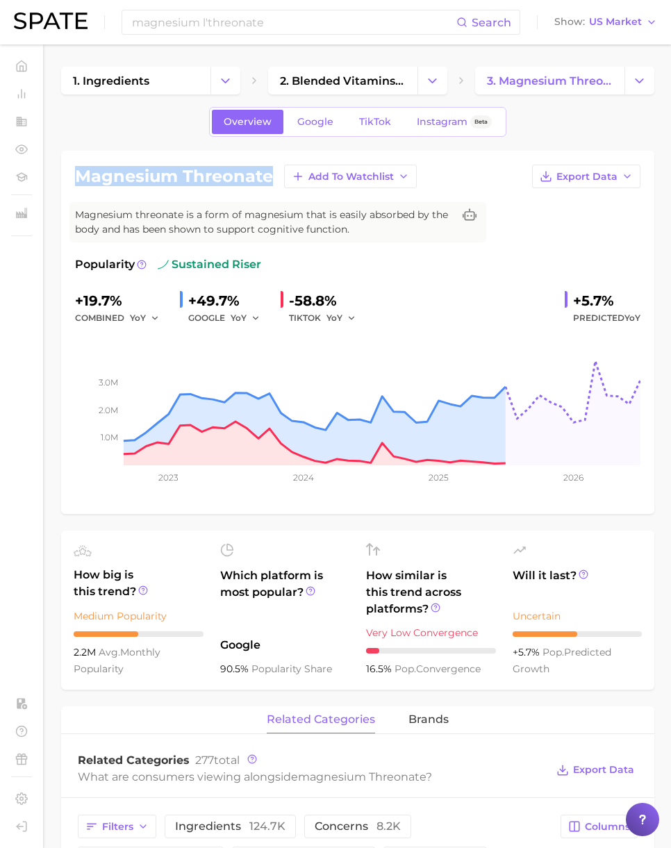
drag, startPoint x: 269, startPoint y: 177, endPoint x: 74, endPoint y: 174, distance: 195.1
click at [74, 174] on div "magnesium threonate Add to Watchlist Export Data Magnesium threonate is a form …" at bounding box center [357, 332] width 593 height 363
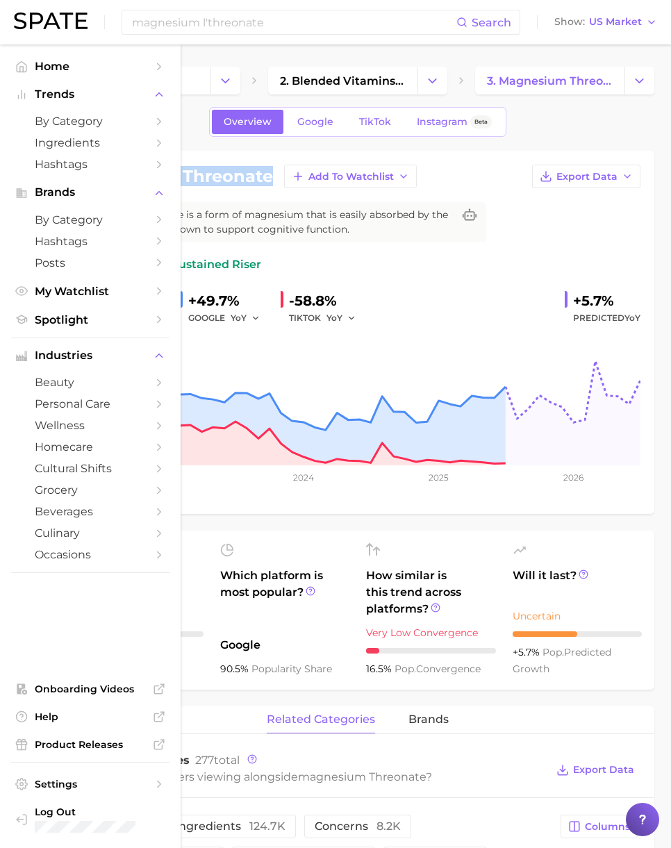
copy h1 "magnesium threonate"
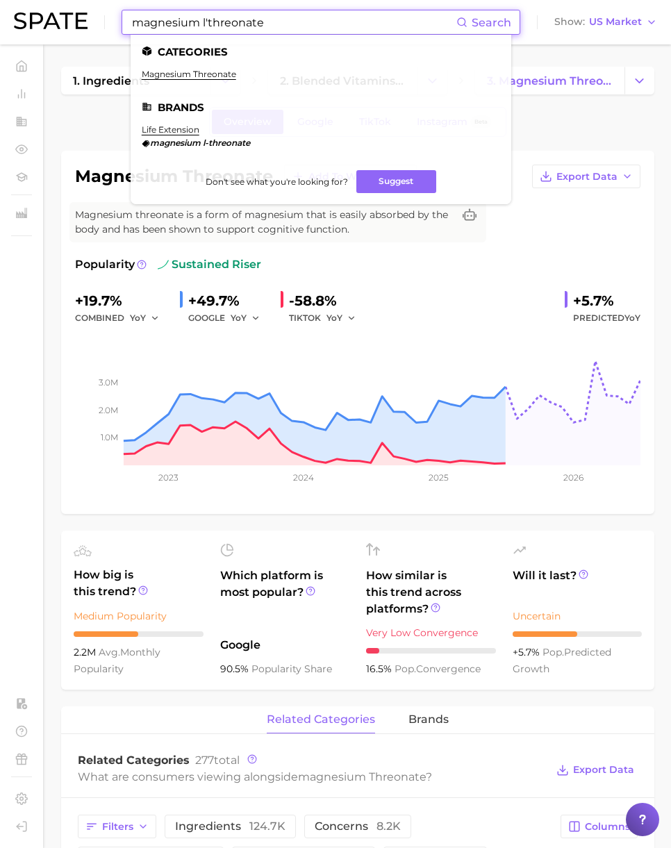
drag, startPoint x: 276, startPoint y: 31, endPoint x: -56, endPoint y: 10, distance: 333.1
click at [0, 10] on html "magnesium l'threonate Search Categories magnesium threonate Brands life extensi…" at bounding box center [335, 424] width 671 height 848
paste input "taur"
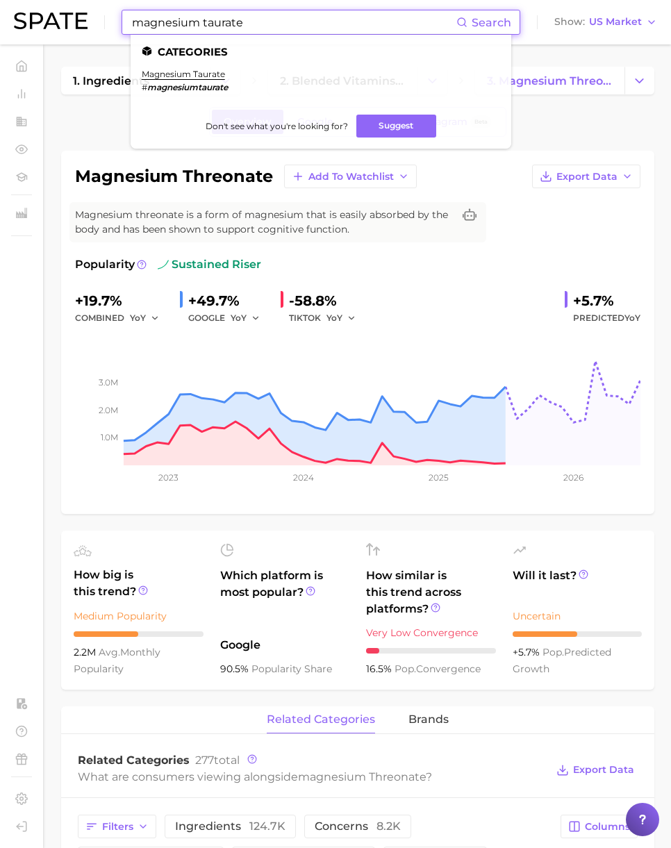
paste input "cit"
drag, startPoint x: 269, startPoint y: 19, endPoint x: 0, endPoint y: 24, distance: 268.7
click at [0, 24] on header "magnesium taurate Search Categories magnesium taurate # magnesiumtaurate Don't …" at bounding box center [335, 22] width 671 height 44
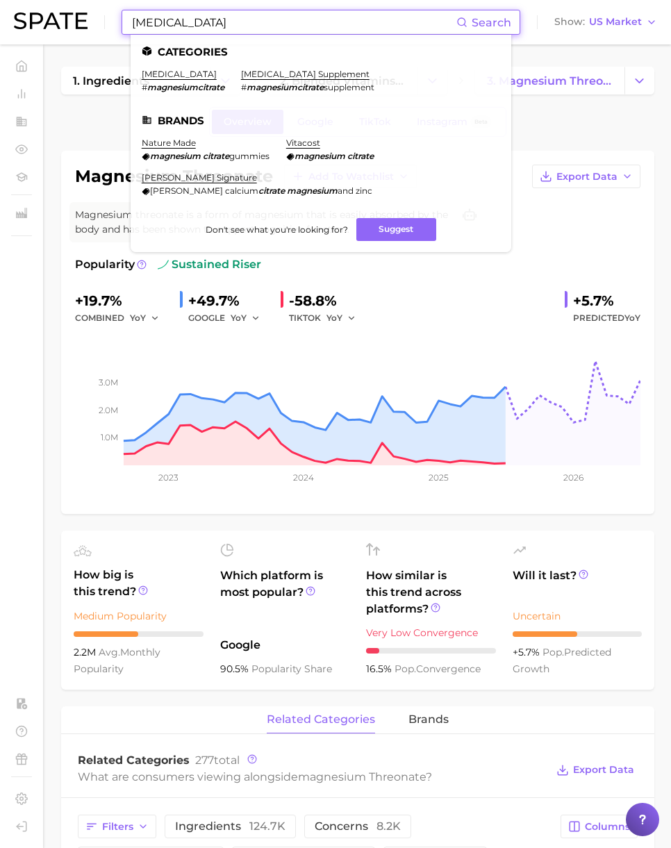
drag, startPoint x: 242, startPoint y: 24, endPoint x: 119, endPoint y: 14, distance: 123.3
click at [119, 14] on div "magnesium citrate Search Categories magnesium citrate # magnesiumcitrate magnes…" at bounding box center [335, 22] width 643 height 44
paste input "al"
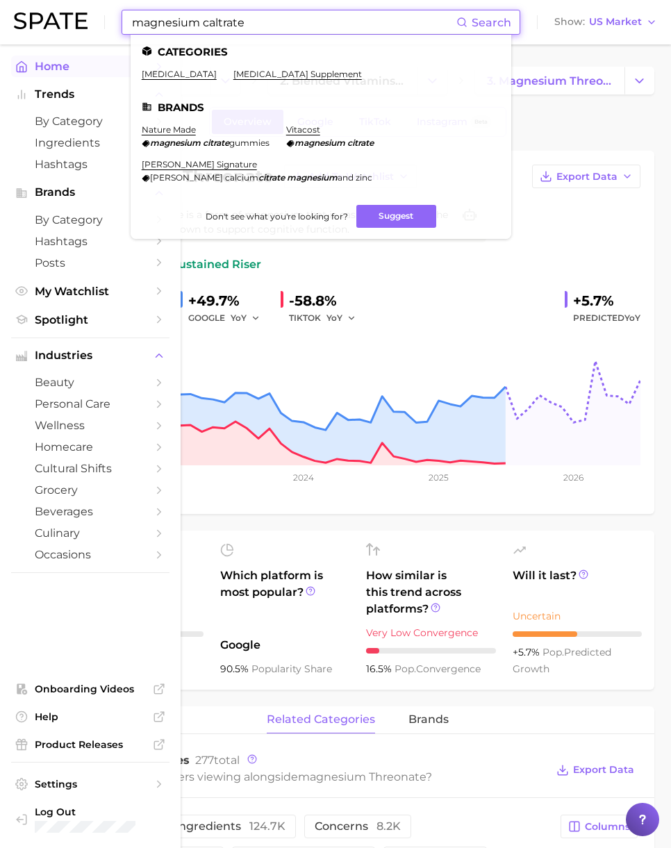
scroll to position [3, 0]
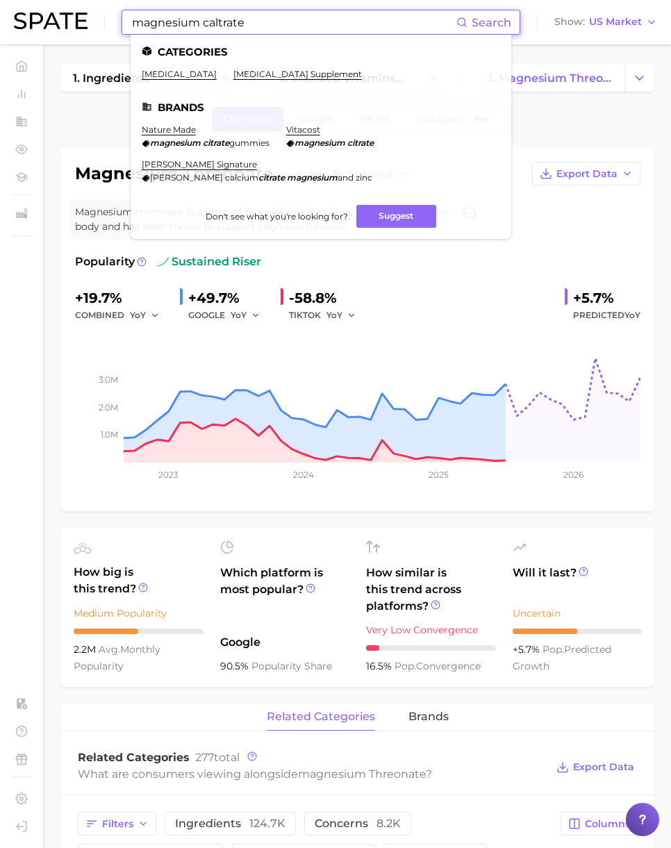
paste input "gummies"
drag, startPoint x: 260, startPoint y: 25, endPoint x: 62, endPoint y: 20, distance: 197.2
click at [62, 20] on div "magnesium gummies Search Categories magnesium citrate magnesium citrate supplem…" at bounding box center [335, 22] width 643 height 44
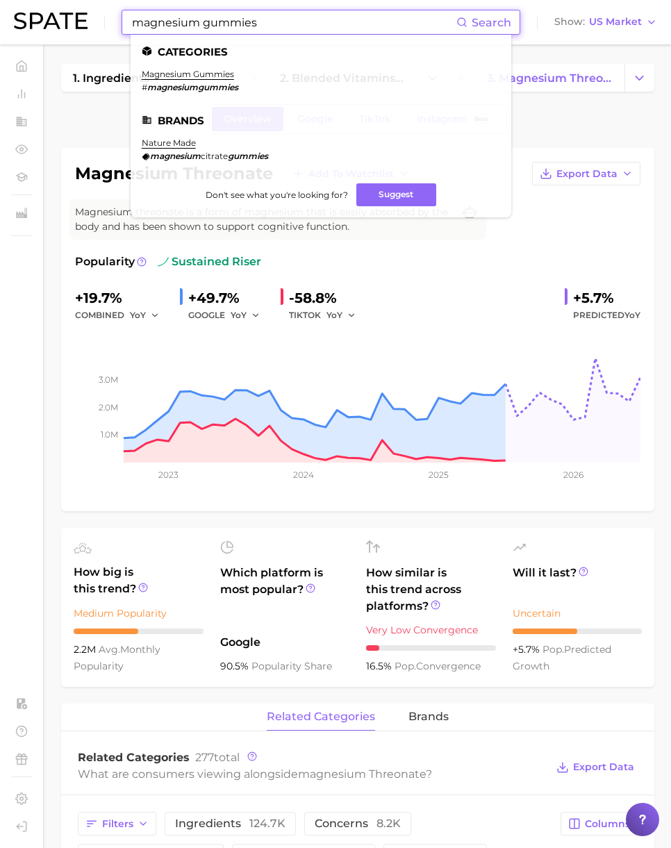
drag, startPoint x: 167, startPoint y: 25, endPoint x: 51, endPoint y: 15, distance: 116.3
click at [51, 15] on div "magnesium gummies Search Categories magnesium gummies # magnesiumgummies Brands…" at bounding box center [335, 22] width 643 height 44
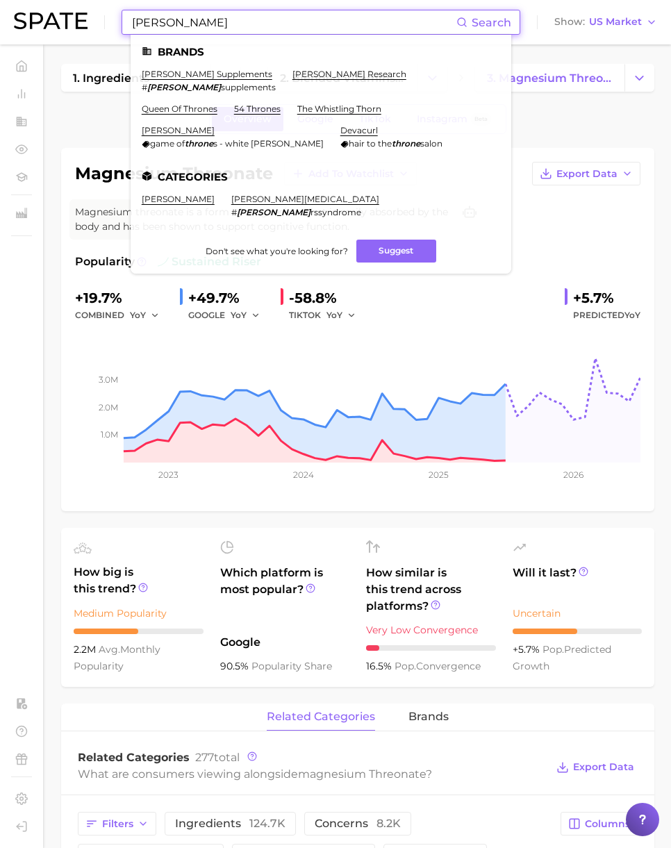
click at [183, 24] on input "thorne" at bounding box center [293, 22] width 326 height 24
paste input "qunol magnesium"
drag, startPoint x: 196, startPoint y: 24, endPoint x: 62, endPoint y: 18, distance: 134.1
click at [51, 18] on div "qunol magnesium Search Brands thorne supplements # thorne supplements thorne re…" at bounding box center [335, 22] width 643 height 44
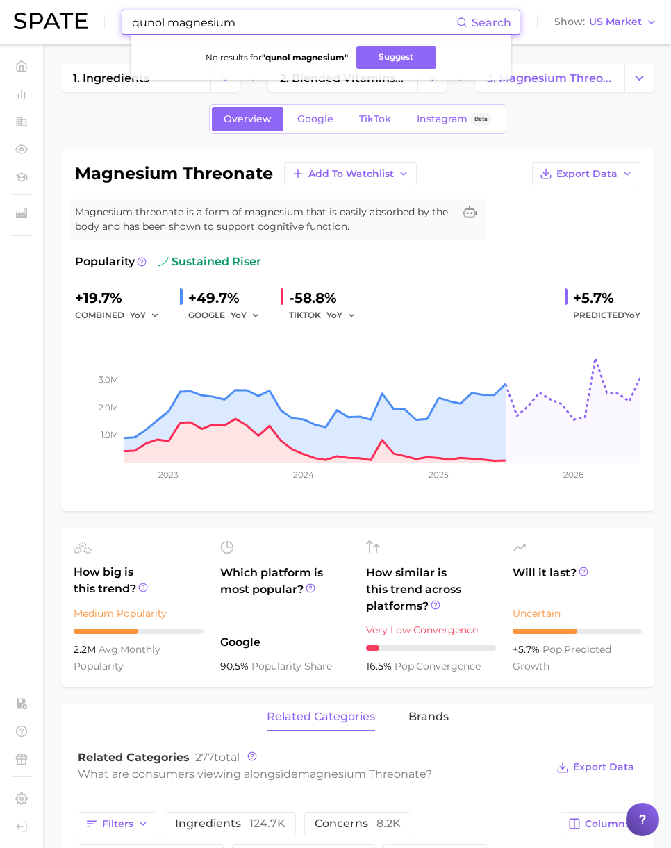
drag, startPoint x: 256, startPoint y: 15, endPoint x: 3, endPoint y: 19, distance: 253.4
click at [3, 19] on header "qunol magnesium Search No results for " qunol magnesium " Suggest Show US Market" at bounding box center [335, 22] width 671 height 44
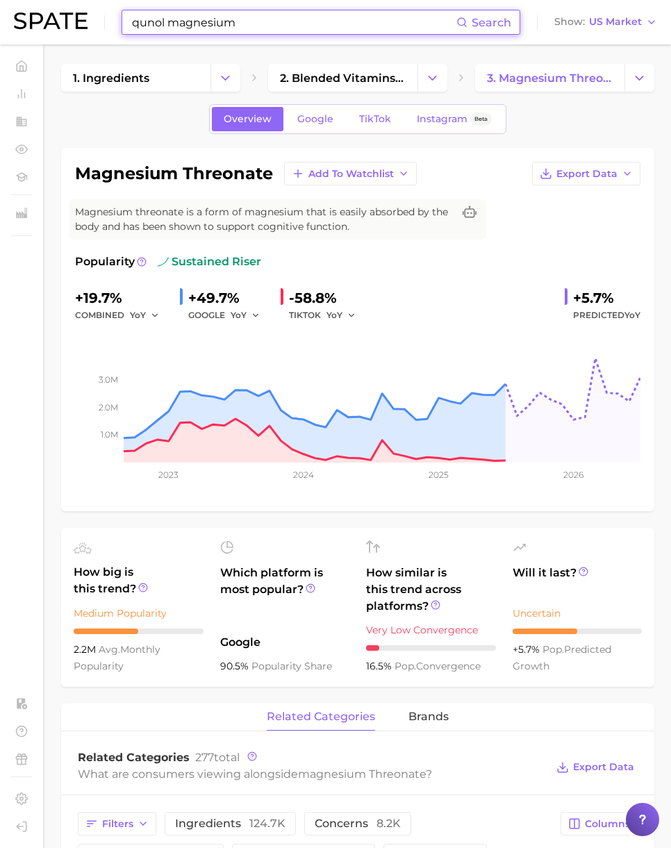
paste input "magnesium glycinate bisglycinate"
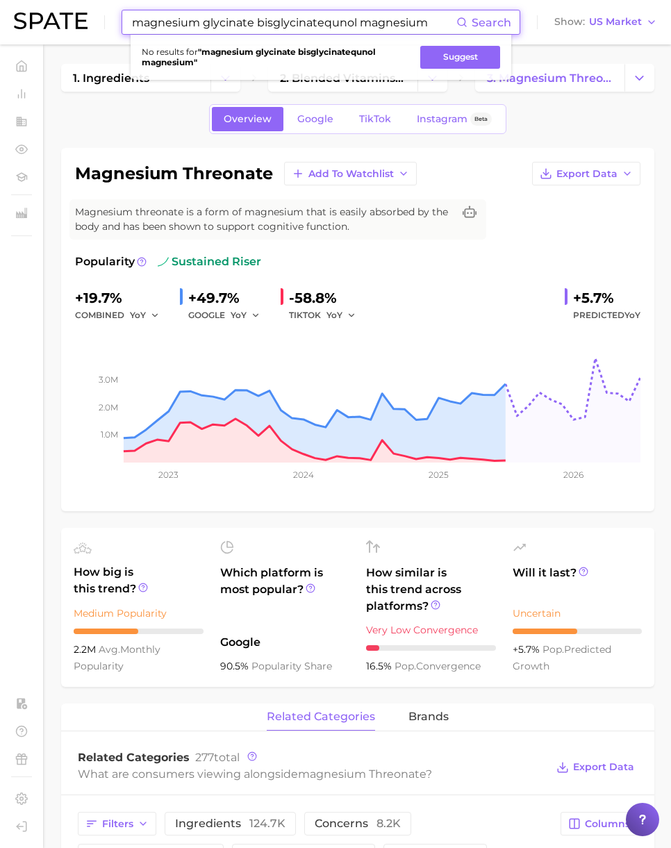
paste input
drag, startPoint x: 423, startPoint y: 22, endPoint x: 18, endPoint y: 10, distance: 405.5
click at [10, 10] on header "magnesium glycinate bisglycinatequnol magnesium Search No results for " magnesi…" at bounding box center [335, 22] width 671 height 44
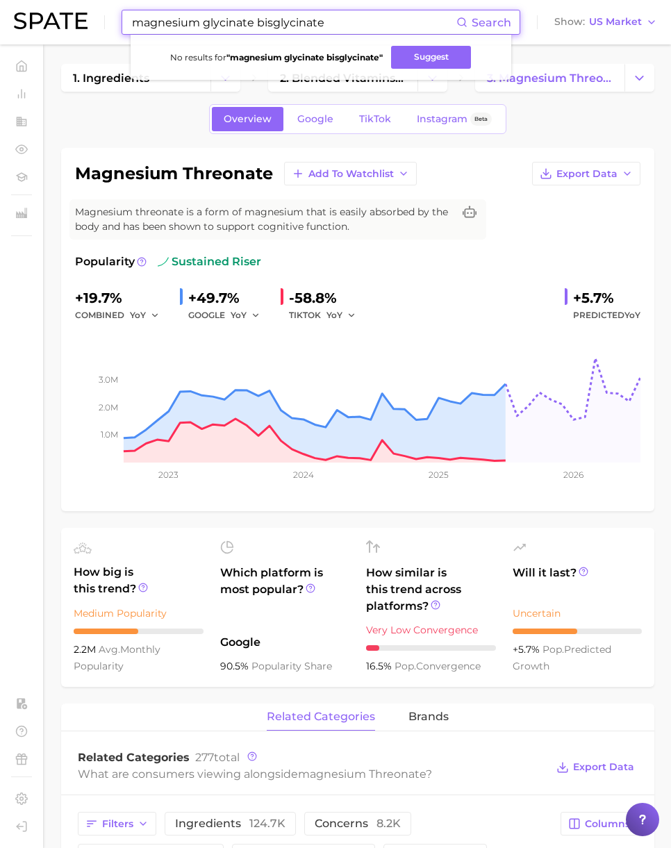
drag, startPoint x: 254, startPoint y: 22, endPoint x: 391, endPoint y: 22, distance: 136.7
click at [391, 22] on input "magnesium glycinate bisglycinate" at bounding box center [293, 22] width 326 height 24
click at [337, 28] on input "magnesium glycinate bisglycinate" at bounding box center [293, 22] width 326 height 24
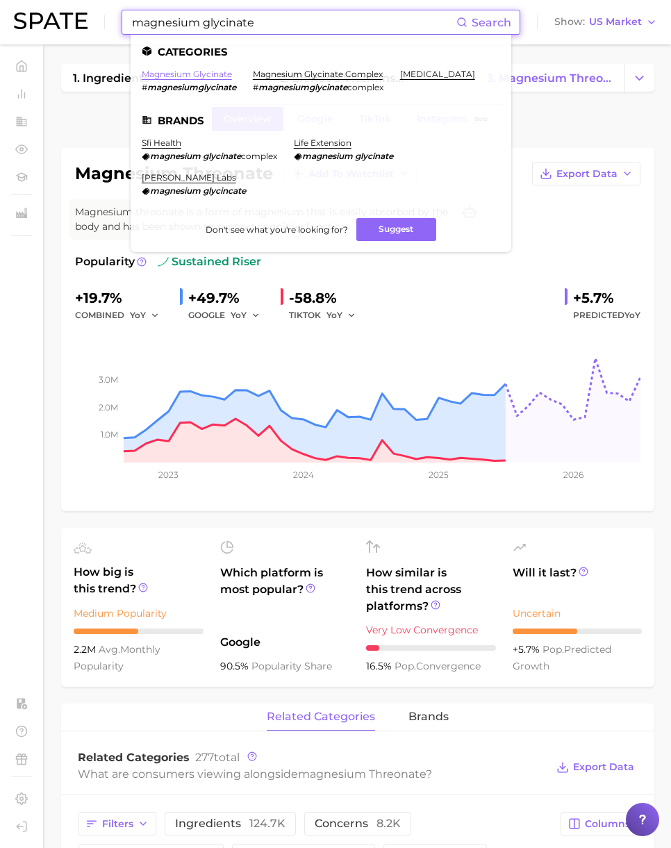
click at [207, 75] on link "magnesium glycinate" at bounding box center [187, 74] width 90 height 10
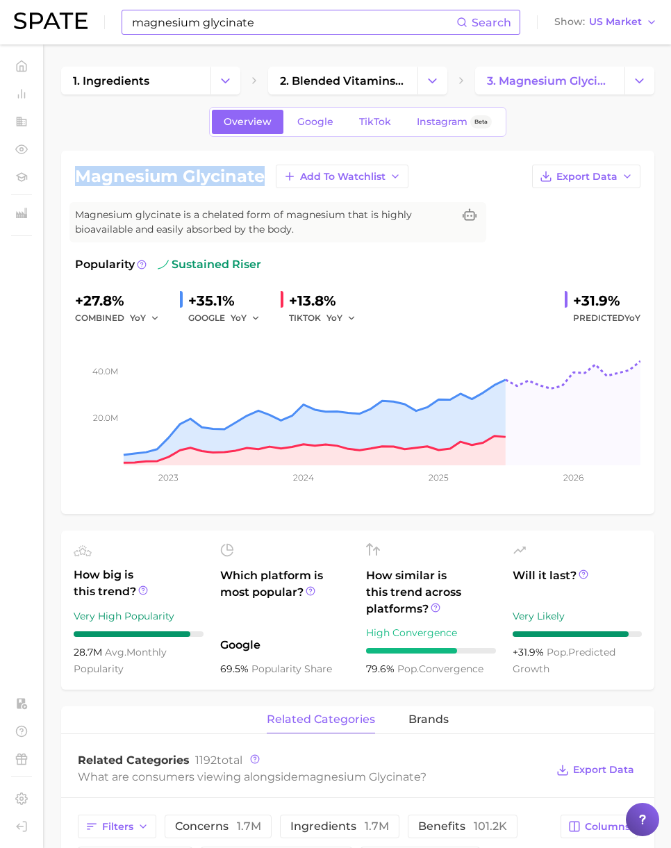
drag, startPoint x: 76, startPoint y: 175, endPoint x: 262, endPoint y: 174, distance: 186.7
click at [262, 174] on h1 "magnesium glycinate" at bounding box center [169, 176] width 189 height 17
copy h1 "magnesium glycinate"
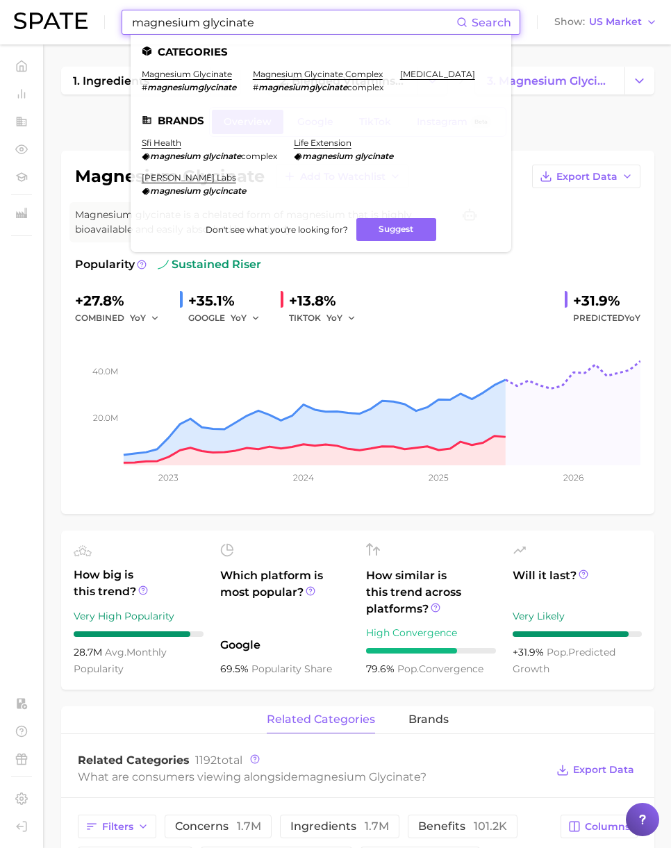
paste input "chloride magnesium"
drag, startPoint x: 255, startPoint y: 23, endPoint x: 67, endPoint y: 17, distance: 188.2
click at [66, 17] on div "chloride magnesium Search Categories magnesium glycinate # magnesiumglycinate m…" at bounding box center [335, 22] width 643 height 44
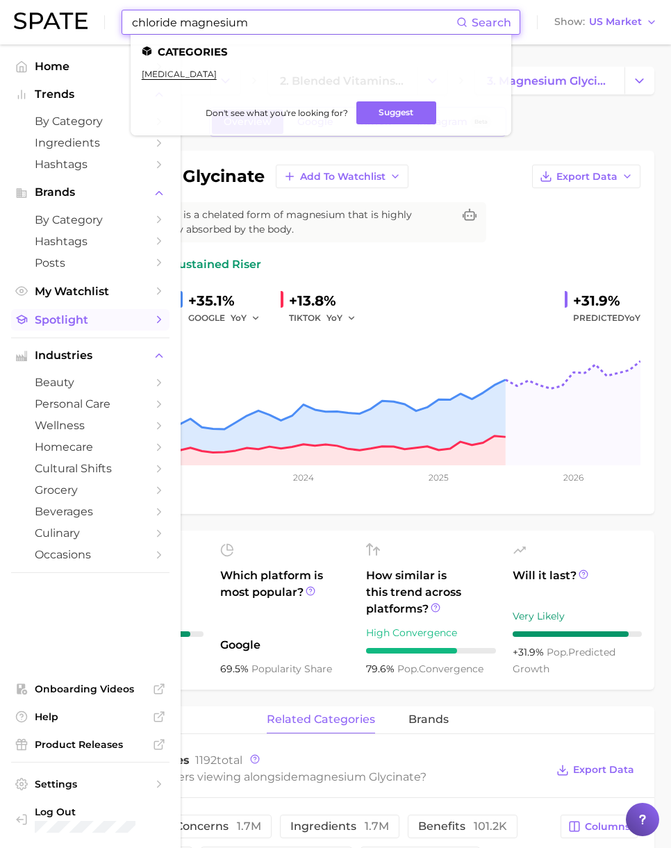
type input "chloride magnesium"
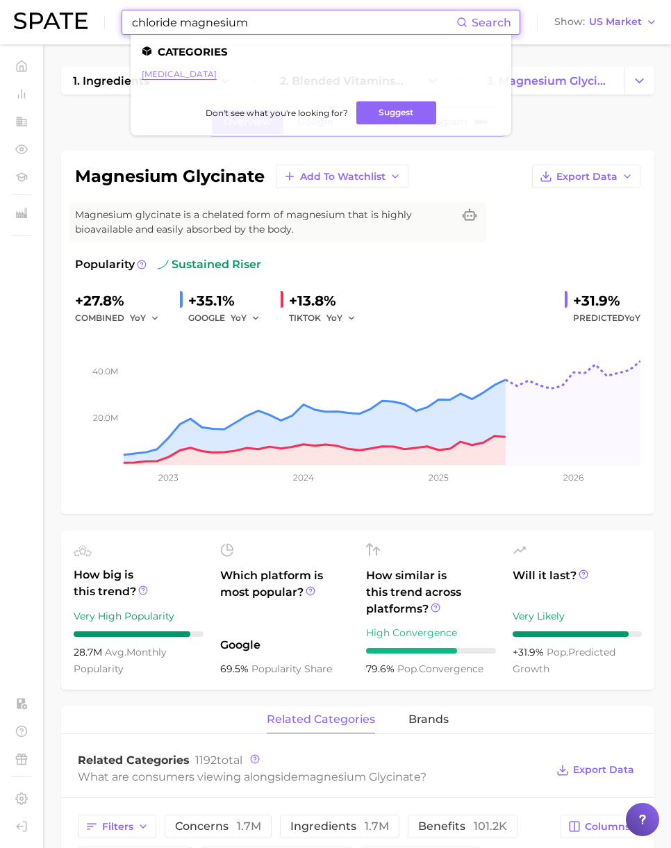
click at [201, 74] on link "[MEDICAL_DATA]" at bounding box center [179, 74] width 75 height 10
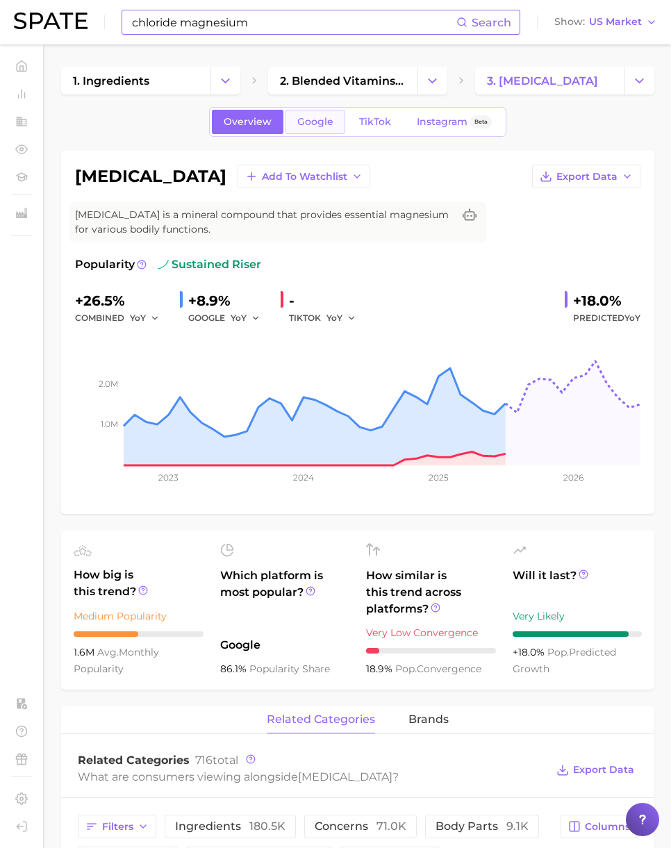
click at [310, 129] on link "Google" at bounding box center [315, 122] width 60 height 24
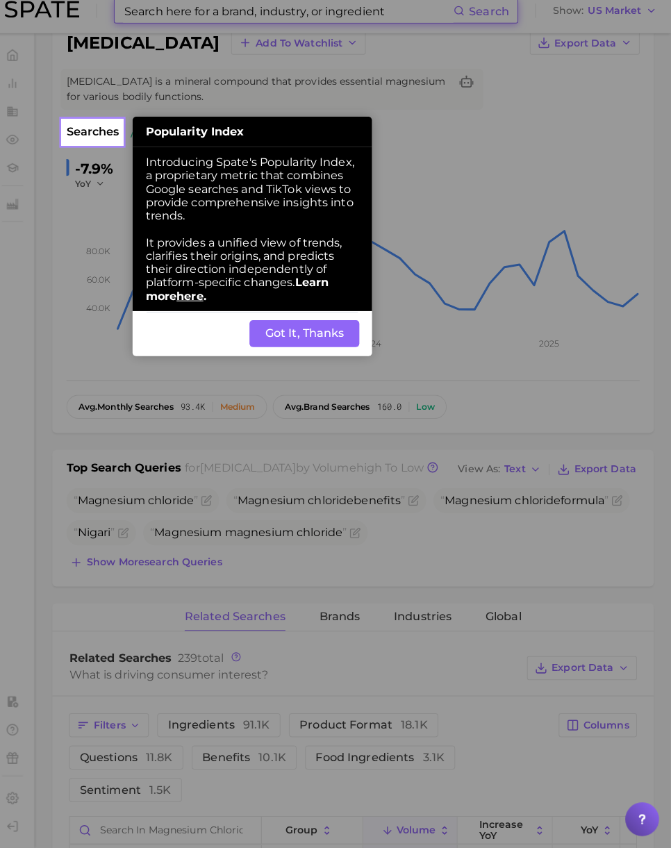
scroll to position [129, 0]
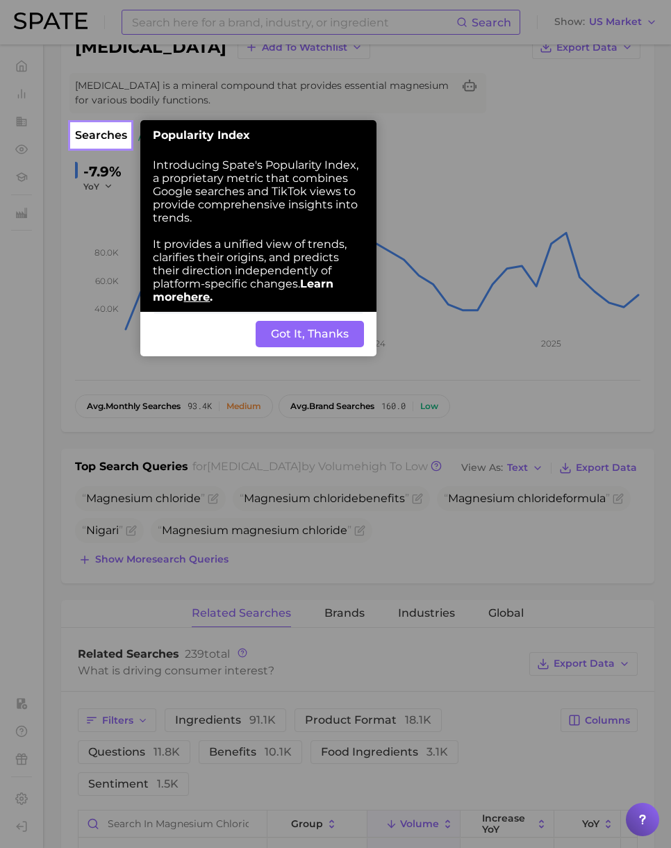
click at [321, 339] on button "Got It, Thanks" at bounding box center [309, 334] width 108 height 26
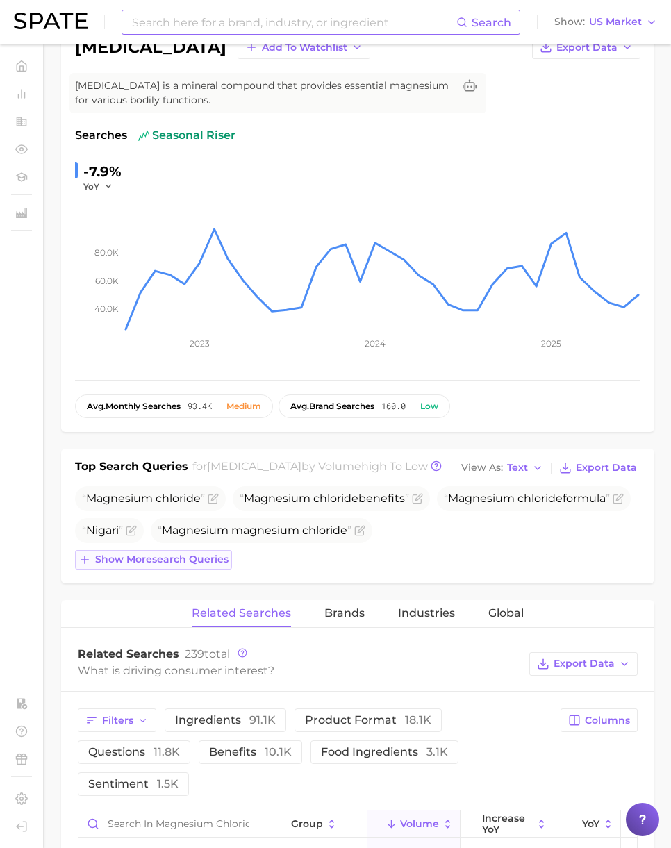
click at [147, 565] on span "Show more search queries" at bounding box center [161, 559] width 133 height 12
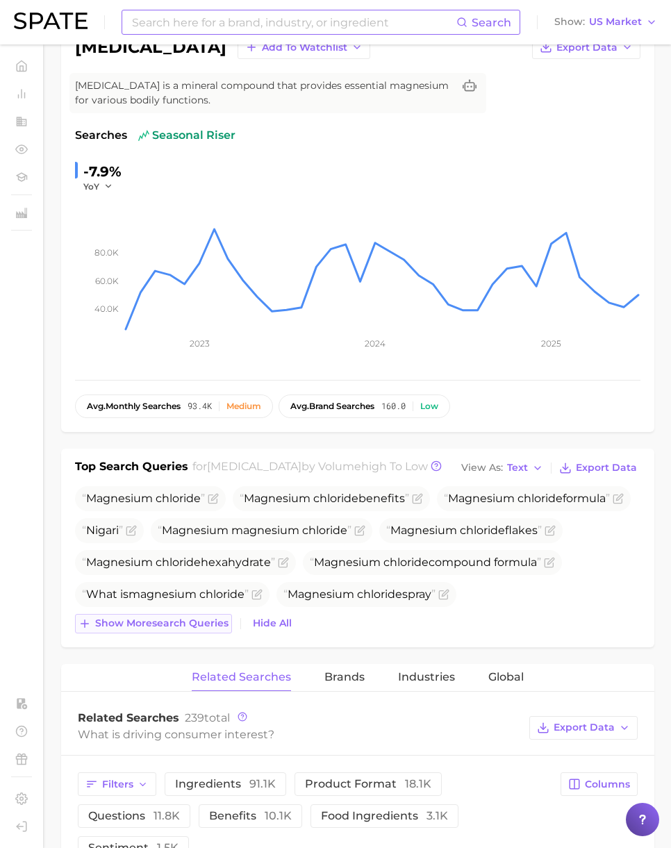
click at [194, 629] on span "Show more search queries" at bounding box center [161, 623] width 133 height 12
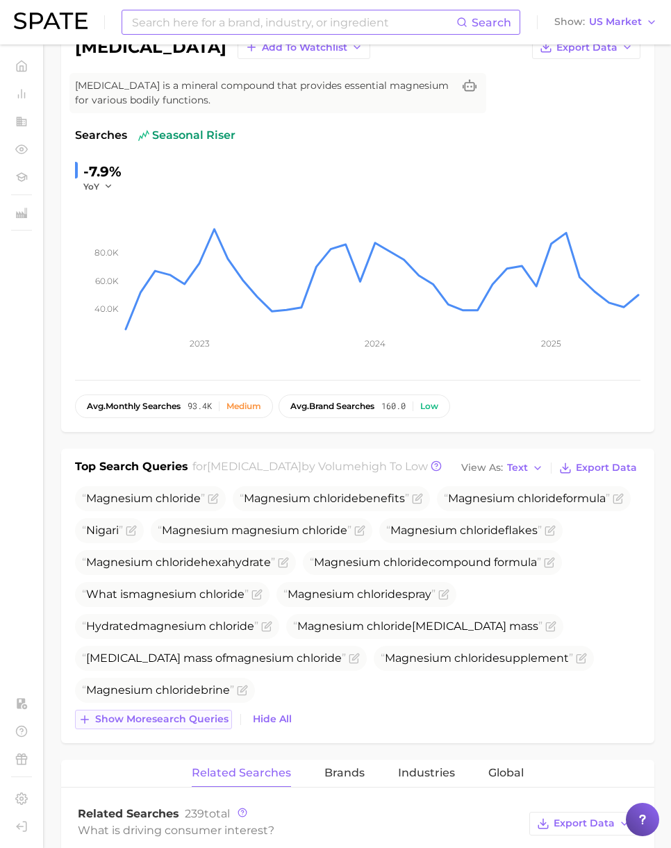
click at [202, 725] on span "Show more search queries" at bounding box center [161, 719] width 133 height 12
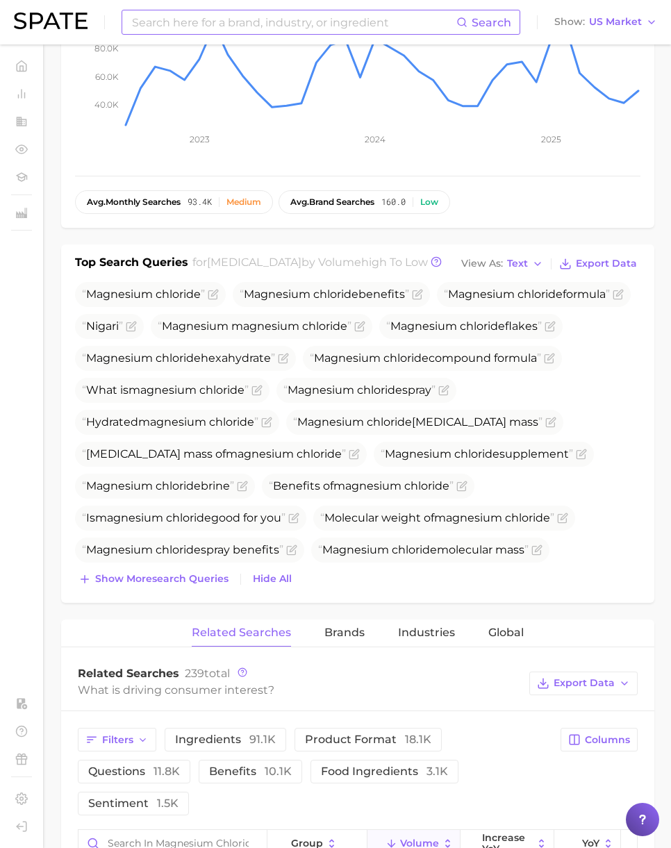
scroll to position [348, 0]
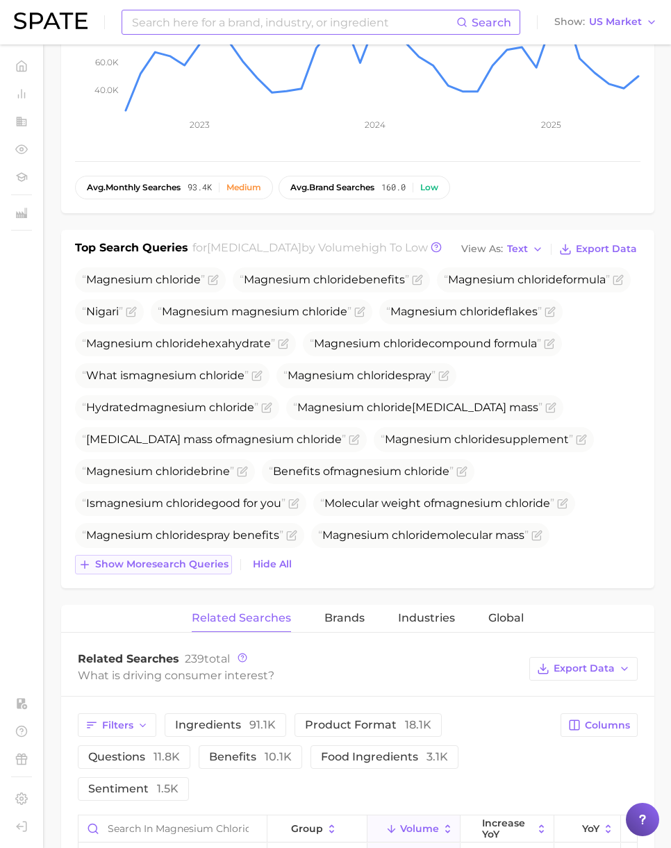
click at [180, 570] on span "Show more search queries" at bounding box center [161, 564] width 133 height 12
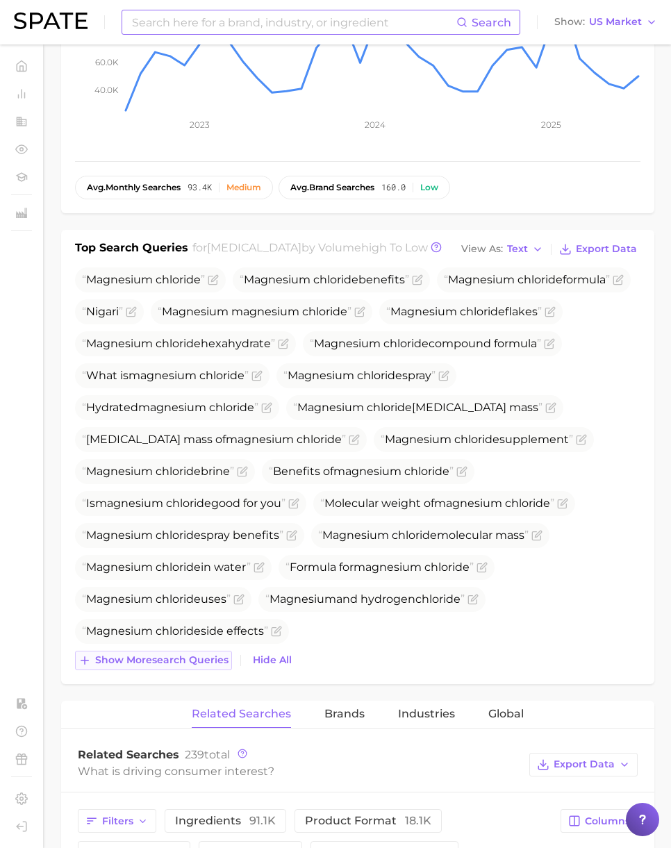
click at [181, 666] on span "Show more search queries" at bounding box center [161, 660] width 133 height 12
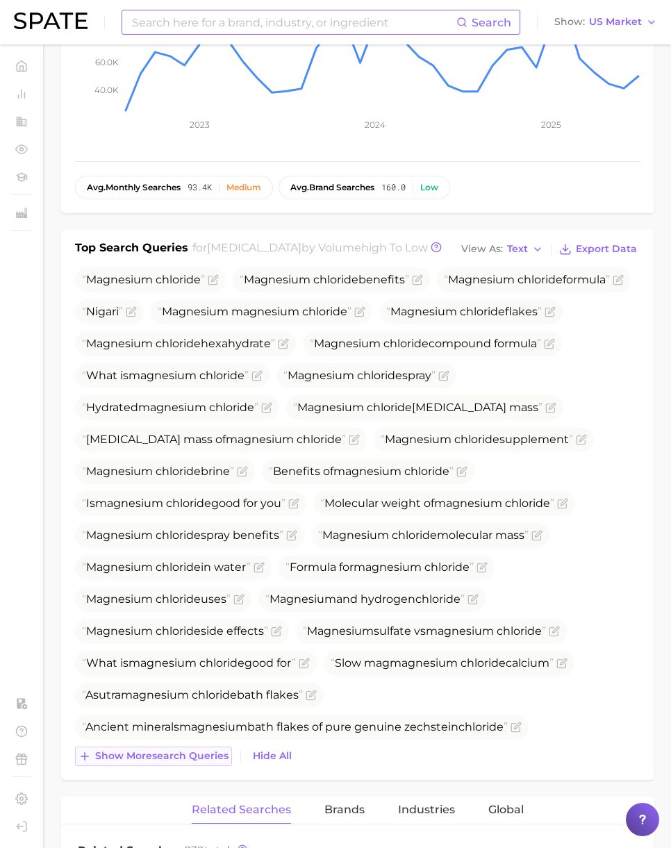
click at [180, 766] on button "Show more search queries" at bounding box center [153, 755] width 157 height 19
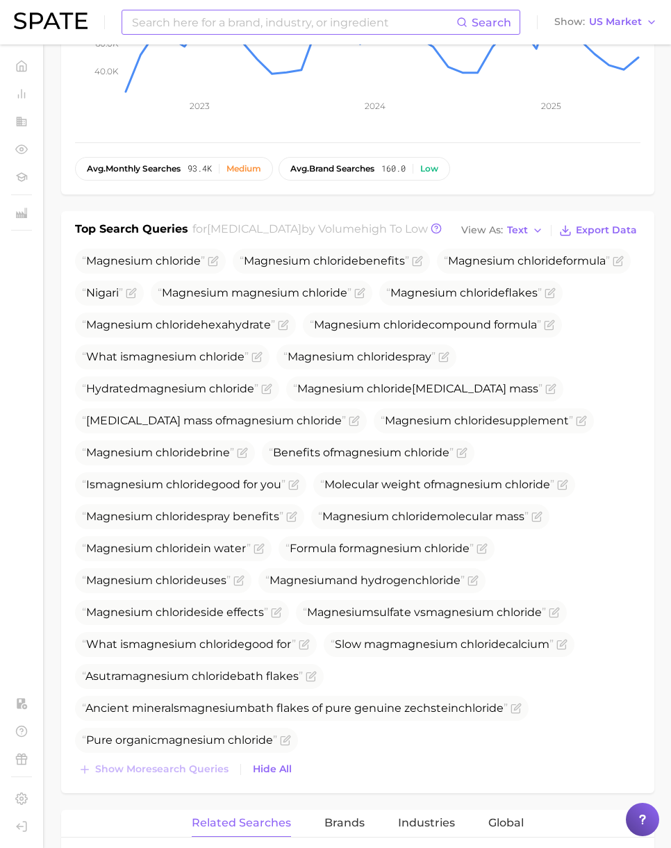
scroll to position [0, 0]
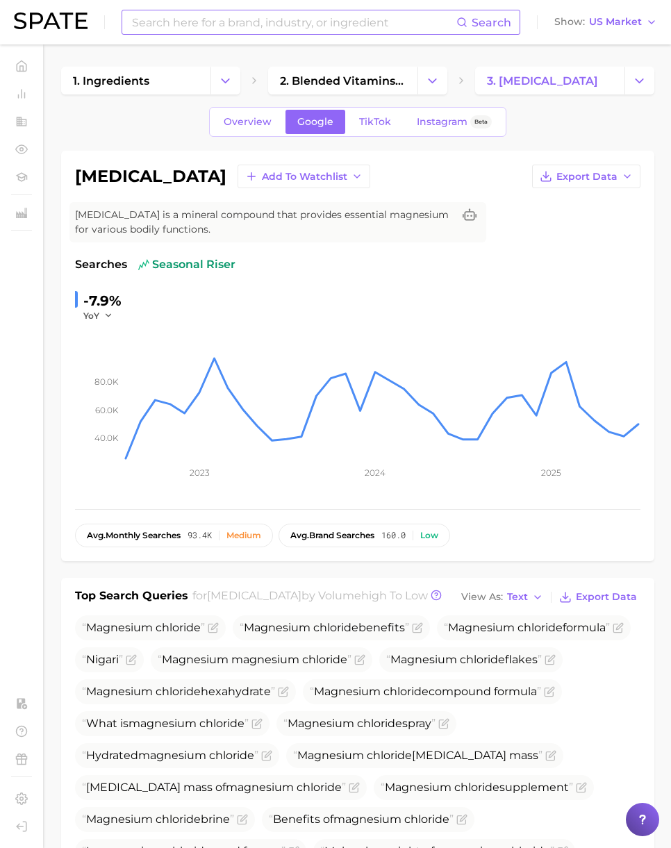
drag, startPoint x: 252, startPoint y: 171, endPoint x: 79, endPoint y: 185, distance: 173.4
click at [79, 185] on h1 "[MEDICAL_DATA]" at bounding box center [150, 176] width 151 height 17
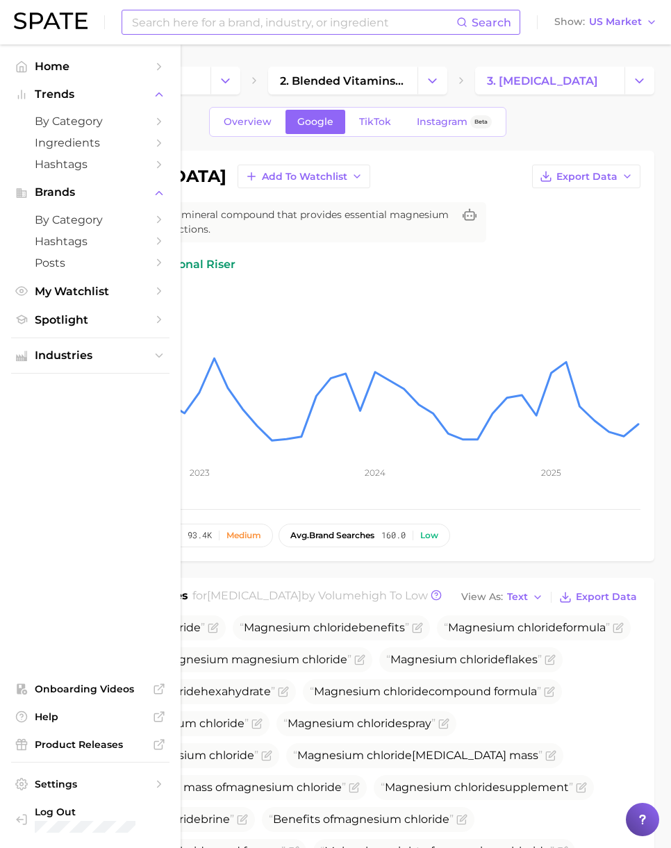
copy h1 "[MEDICAL_DATA]"
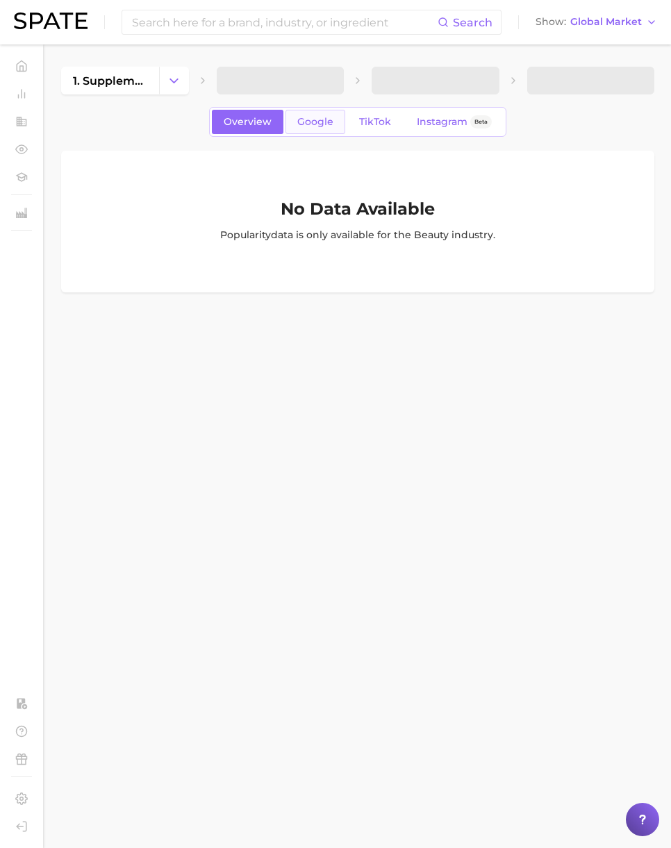
click at [299, 123] on span "Google" at bounding box center [315, 122] width 36 height 12
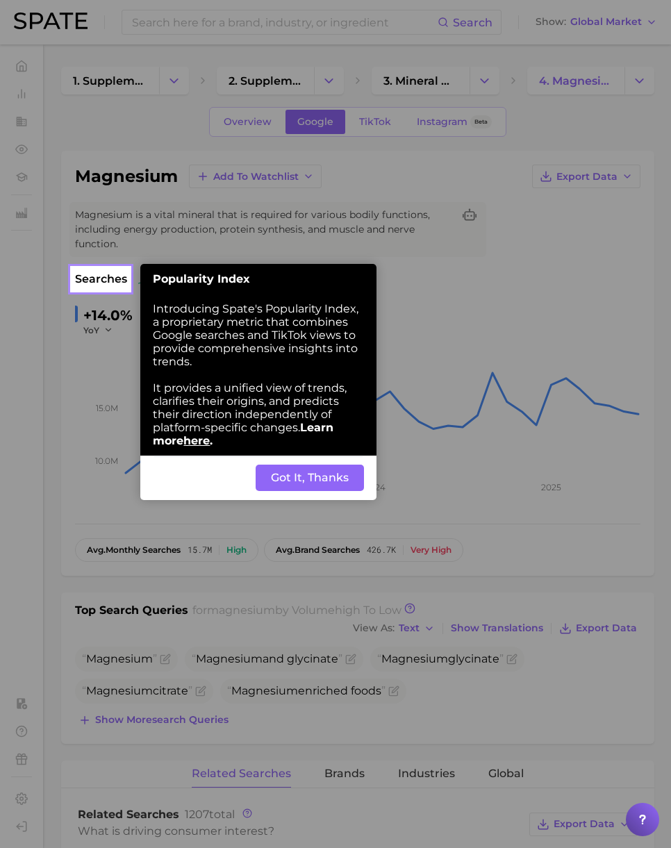
click at [315, 475] on button "Got It, Thanks" at bounding box center [309, 477] width 108 height 26
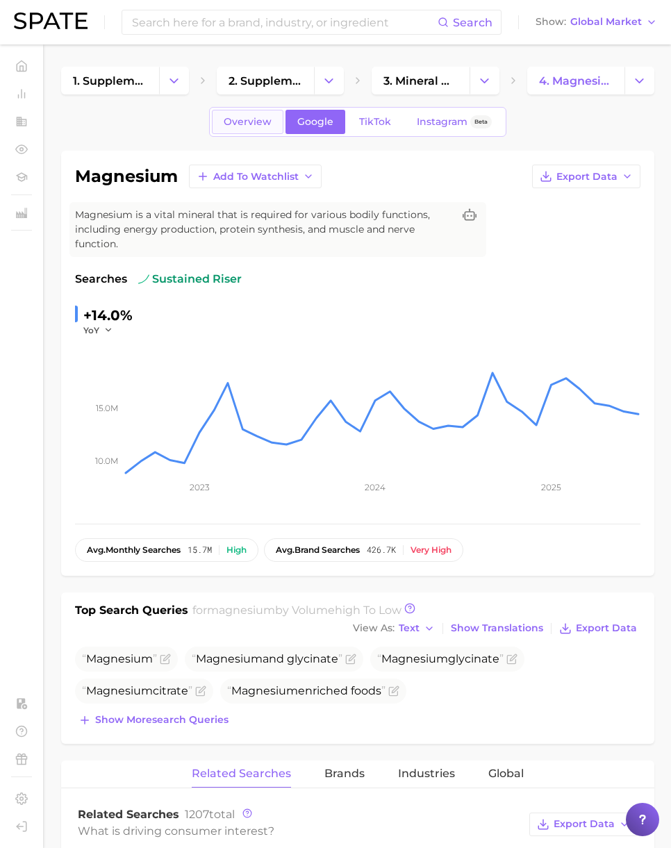
click at [251, 125] on span "Overview" at bounding box center [248, 122] width 48 height 12
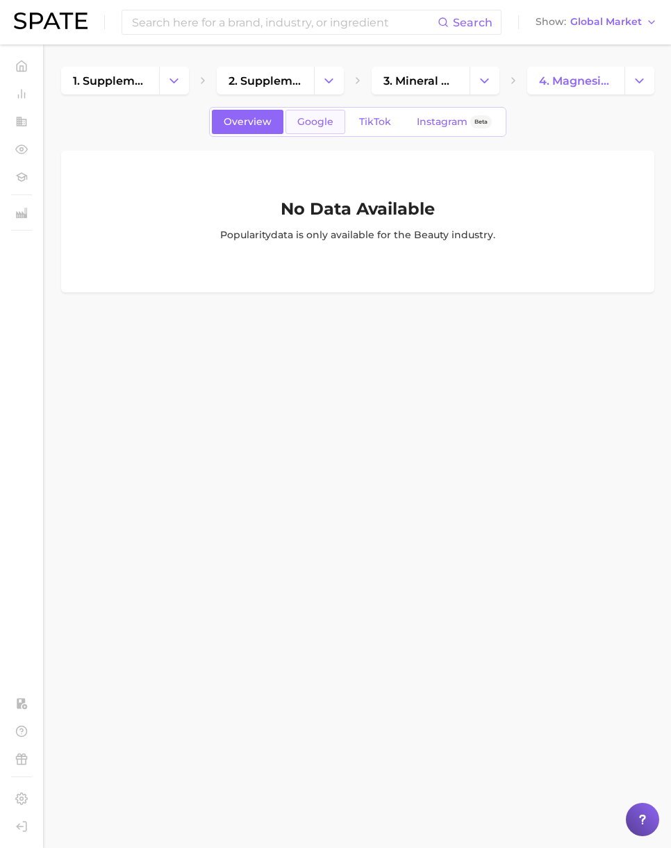
click at [313, 123] on span "Google" at bounding box center [315, 122] width 36 height 12
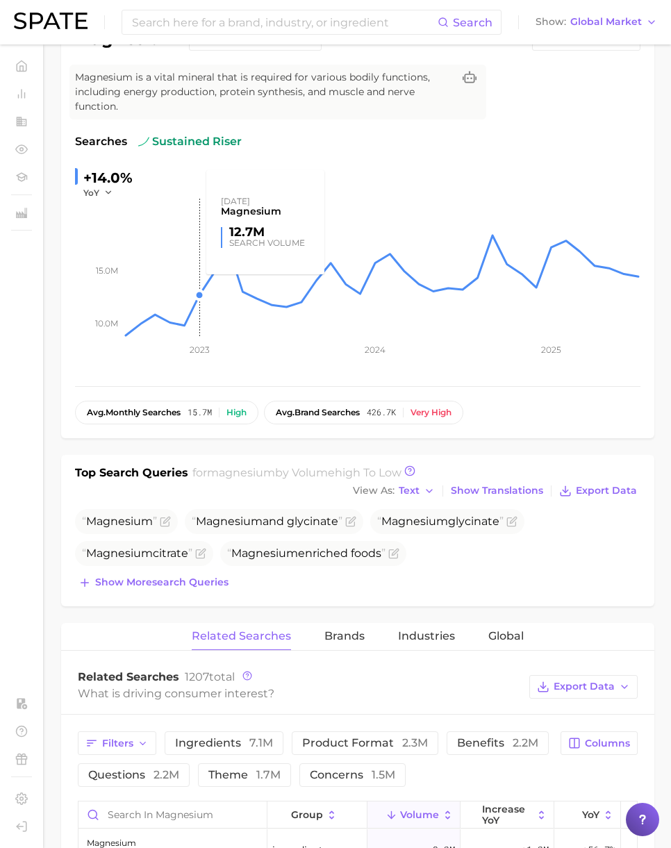
scroll to position [174, 0]
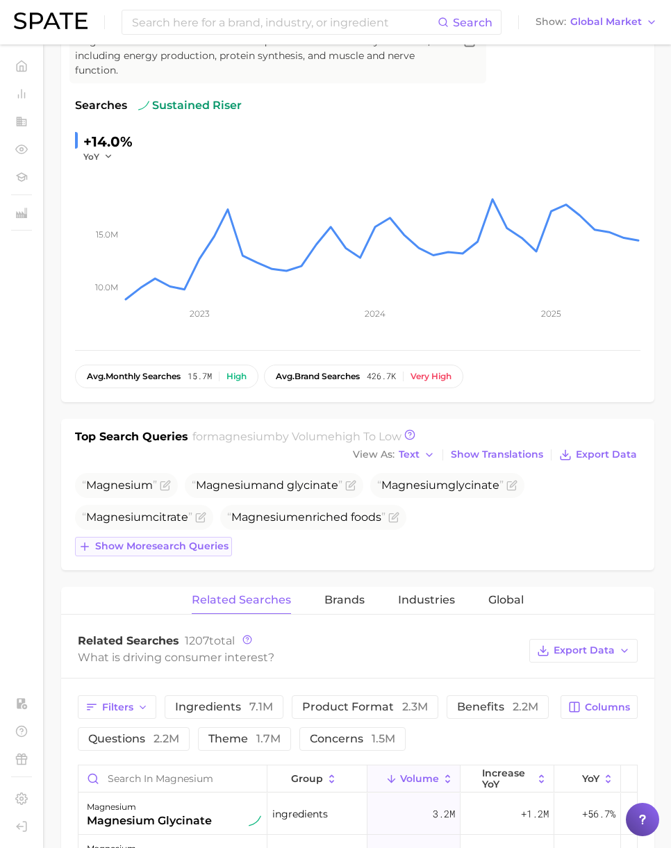
click at [196, 550] on span "Show more search queries" at bounding box center [161, 546] width 133 height 12
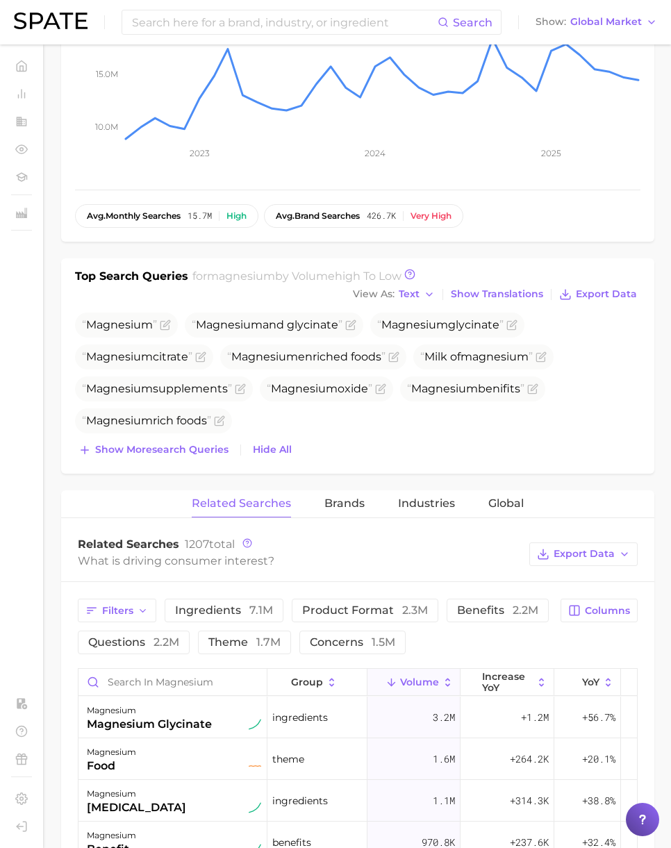
scroll to position [335, 0]
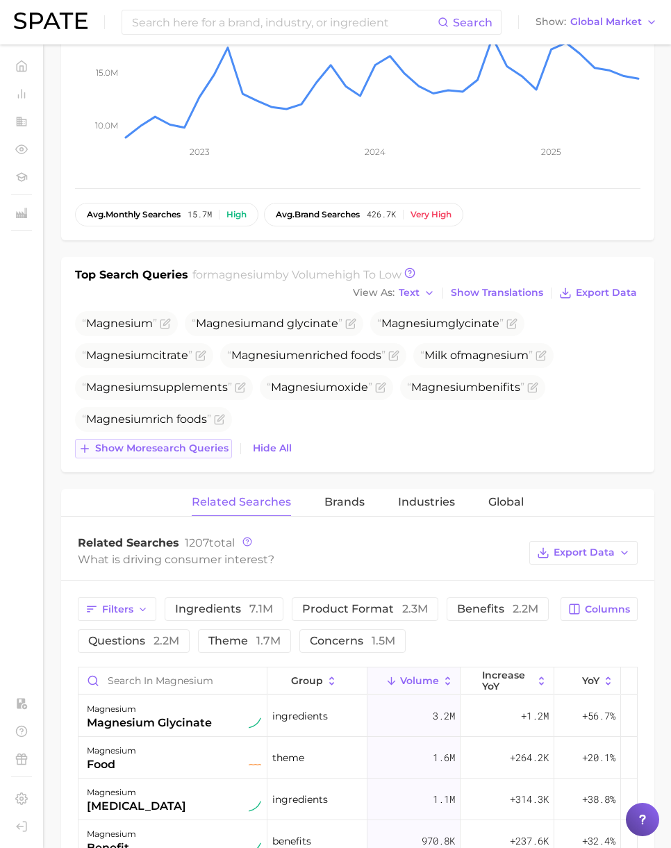
click at [179, 444] on span "Show more search queries" at bounding box center [161, 448] width 133 height 12
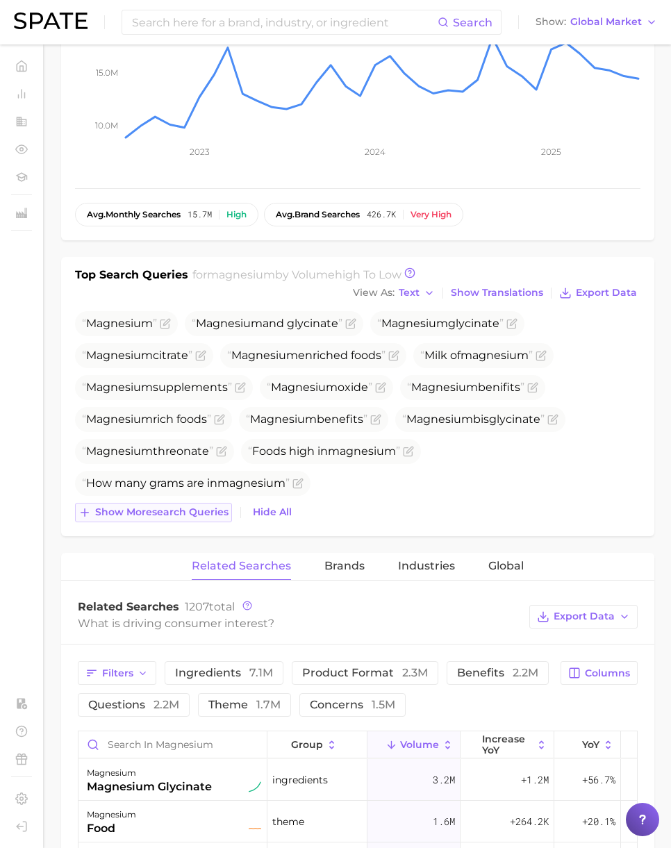
drag, startPoint x: 198, startPoint y: 510, endPoint x: 205, endPoint y: 549, distance: 39.5
click at [198, 512] on span "Show more search queries" at bounding box center [161, 512] width 133 height 12
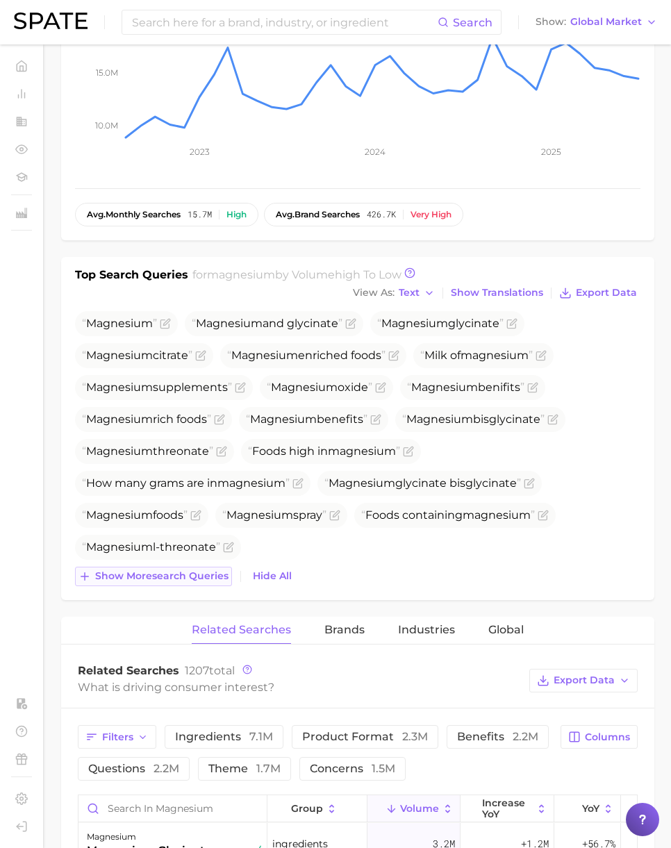
click at [214, 578] on span "Show more search queries" at bounding box center [161, 576] width 133 height 12
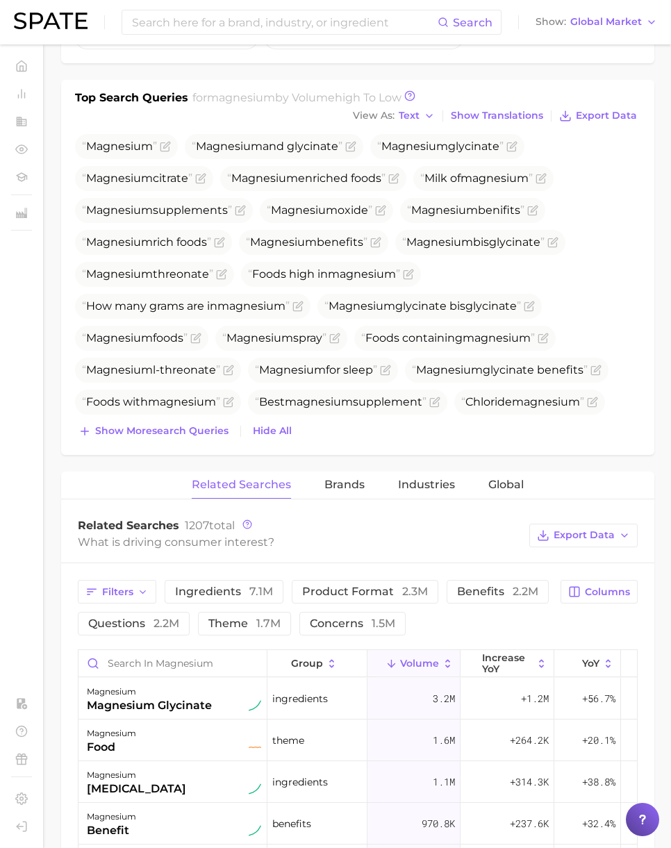
scroll to position [517, 0]
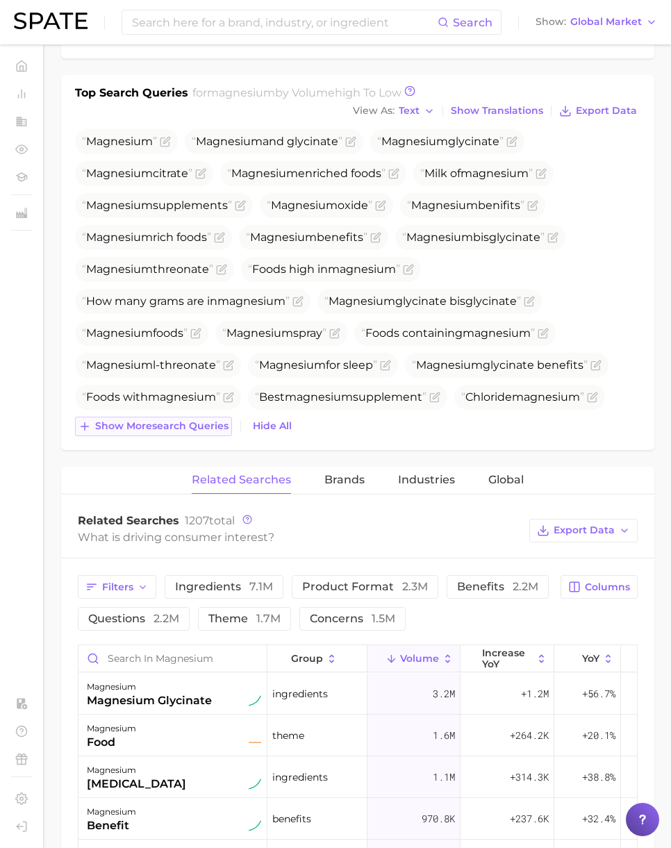
click at [191, 424] on span "Show more search queries" at bounding box center [161, 426] width 133 height 12
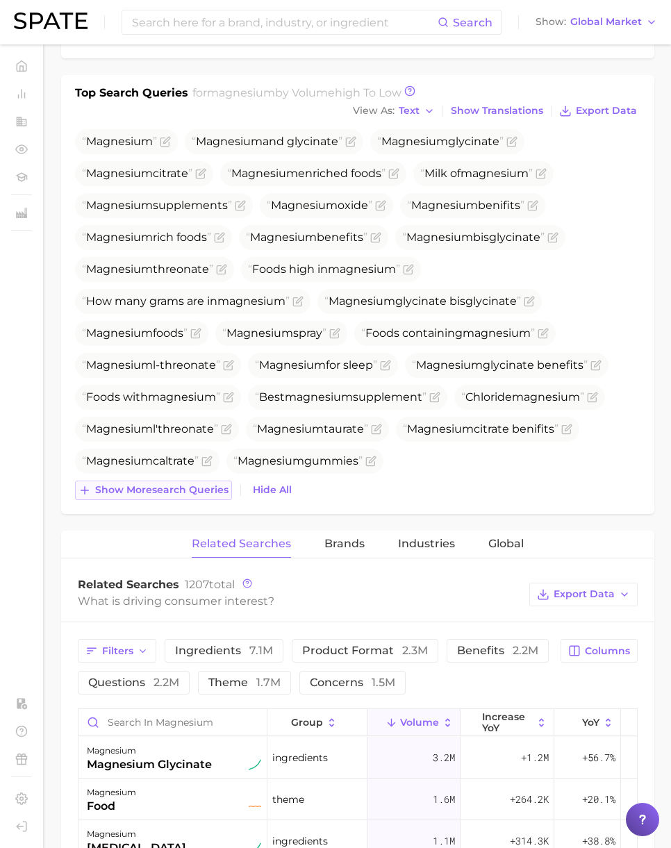
click at [187, 493] on span "Show more search queries" at bounding box center [161, 490] width 133 height 12
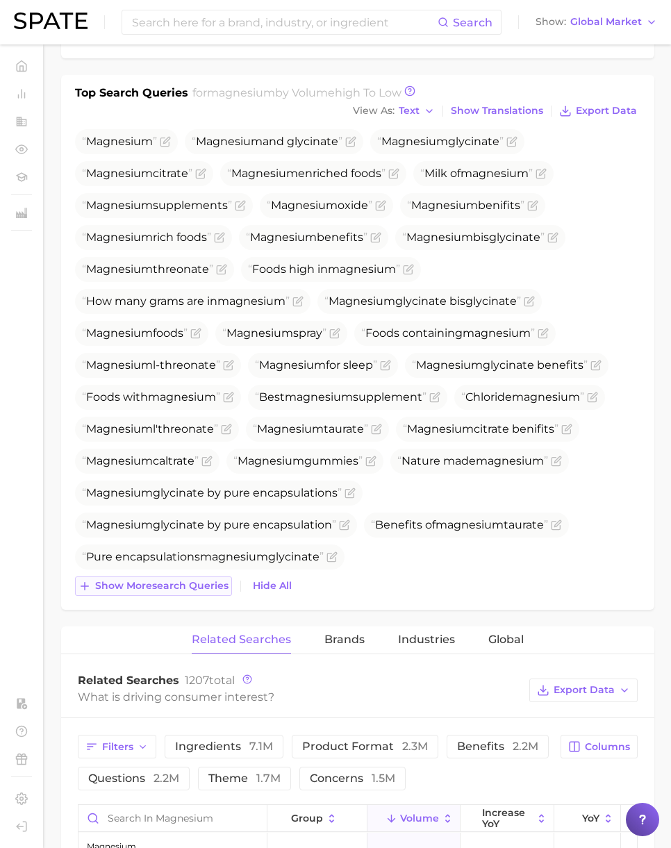
click at [205, 586] on span "Show more search queries" at bounding box center [161, 586] width 133 height 12
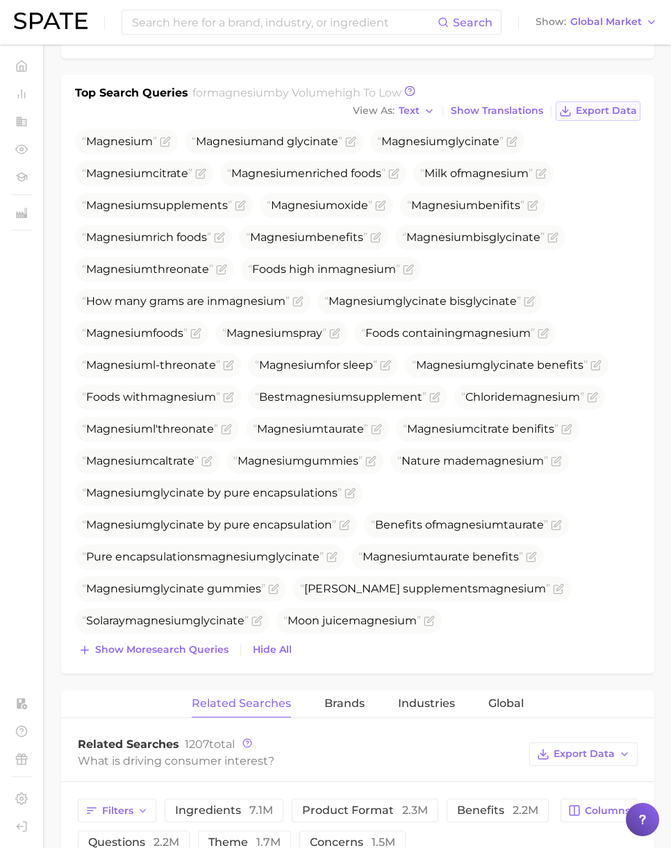
click at [600, 111] on span "Export Data" at bounding box center [605, 111] width 61 height 12
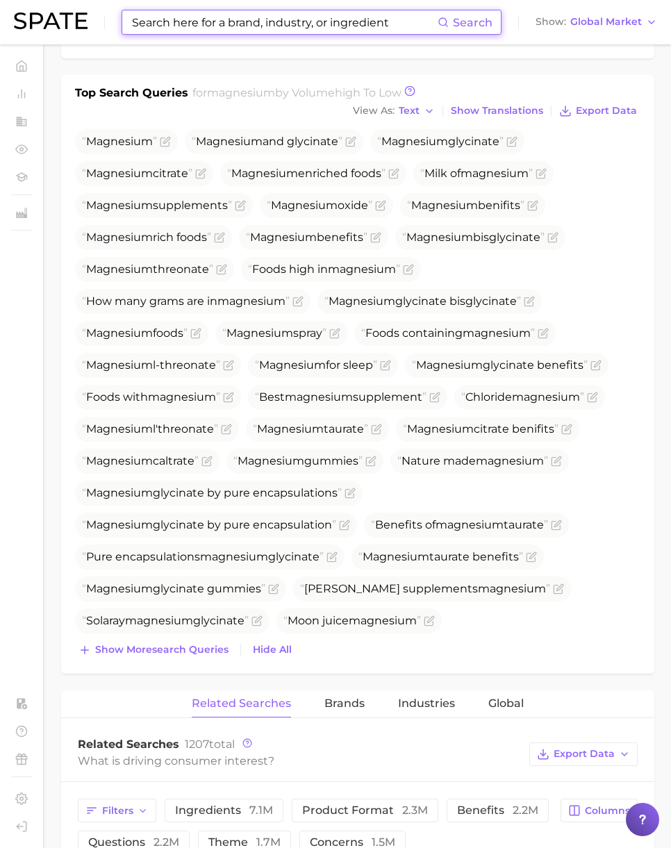
click at [242, 17] on input at bounding box center [283, 22] width 307 height 24
paste input "Magnesium Glycinate"
type input "Magnesium Glycinate"
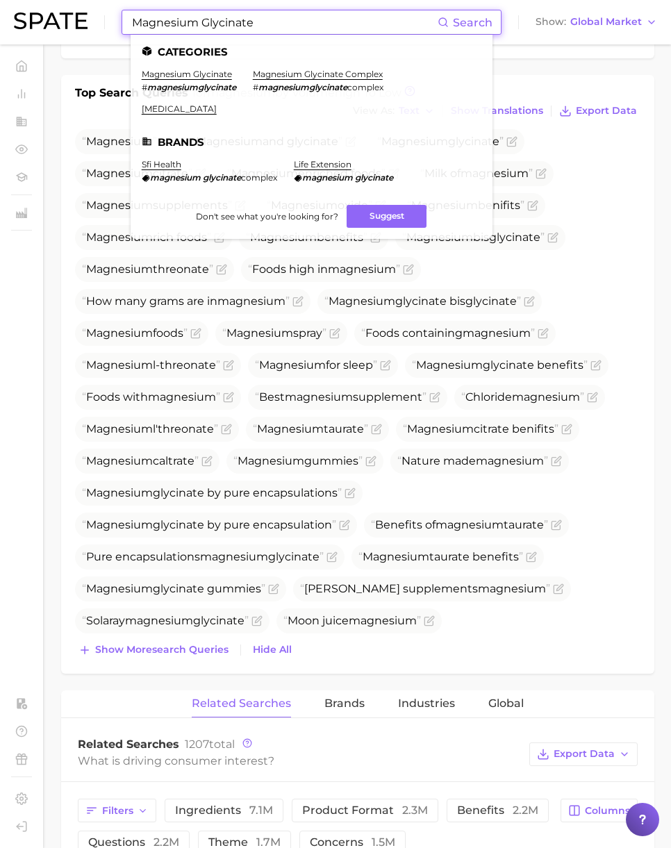
drag, startPoint x: 293, startPoint y: 26, endPoint x: 96, endPoint y: 25, distance: 197.1
click at [97, 25] on div "Magnesium Glycinate Search Categories magnesium glycinate # magnesiumglycinate …" at bounding box center [335, 22] width 643 height 44
